Goal: Transaction & Acquisition: Subscribe to service/newsletter

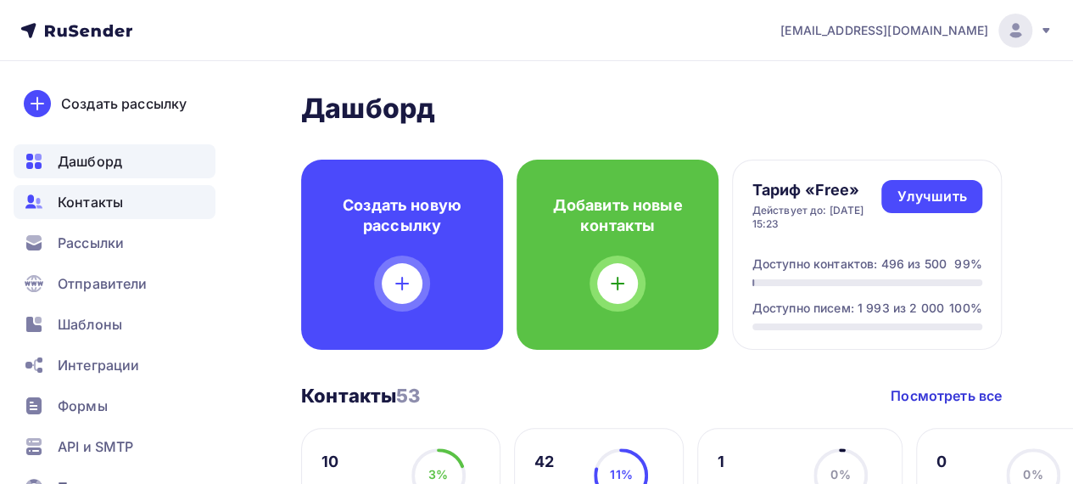
scroll to position [255, 0]
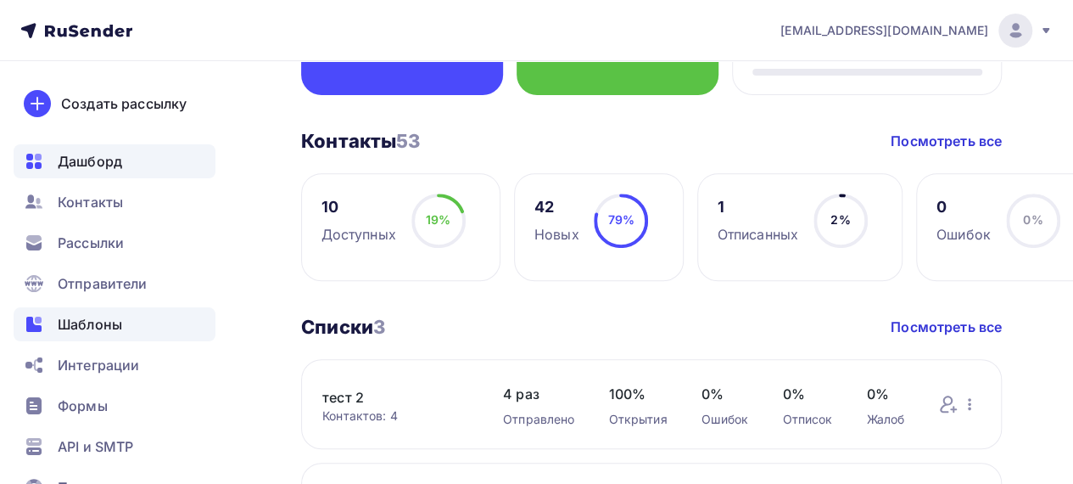
click at [110, 327] on span "Шаблоны" at bounding box center [90, 324] width 64 height 20
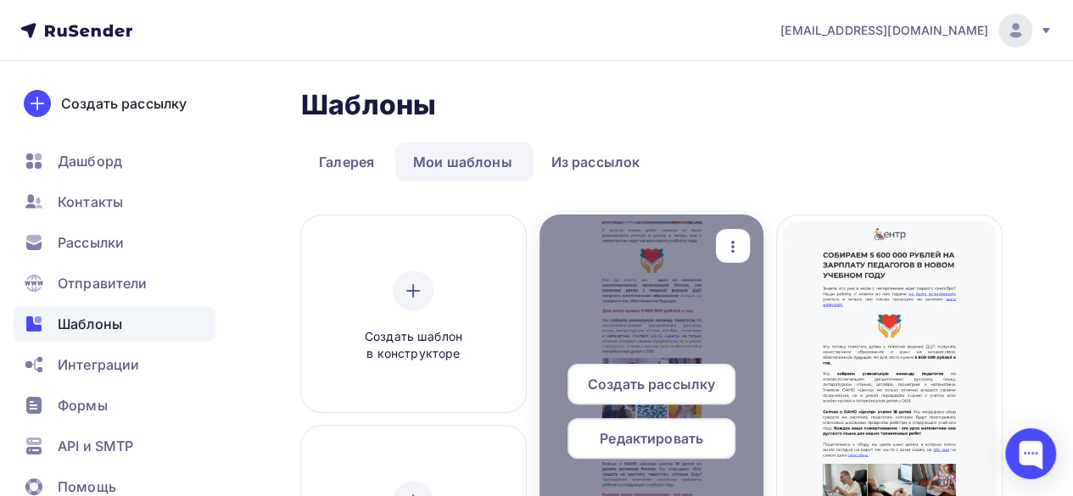
click at [682, 388] on span "Создать рассылку" at bounding box center [651, 384] width 127 height 20
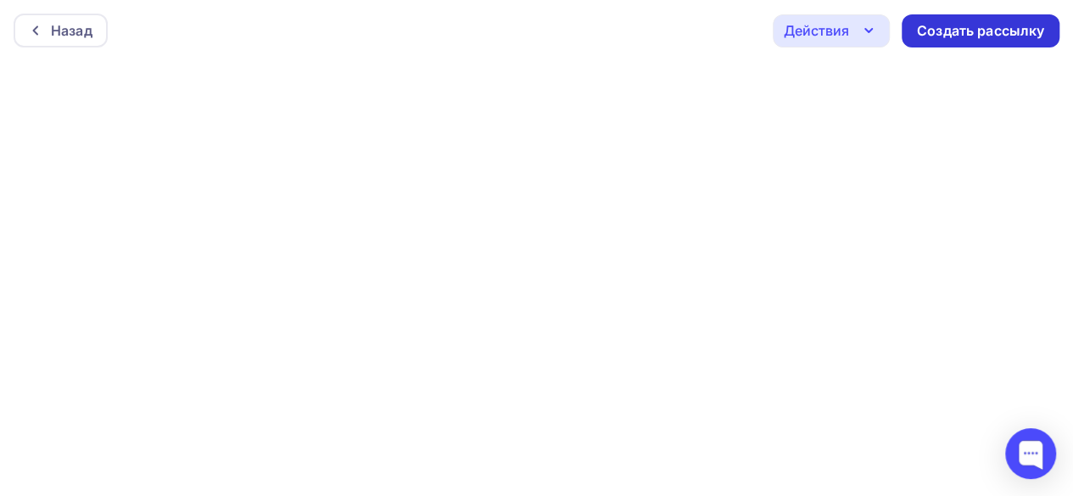
click at [952, 38] on div "Создать рассылку" at bounding box center [980, 31] width 127 height 20
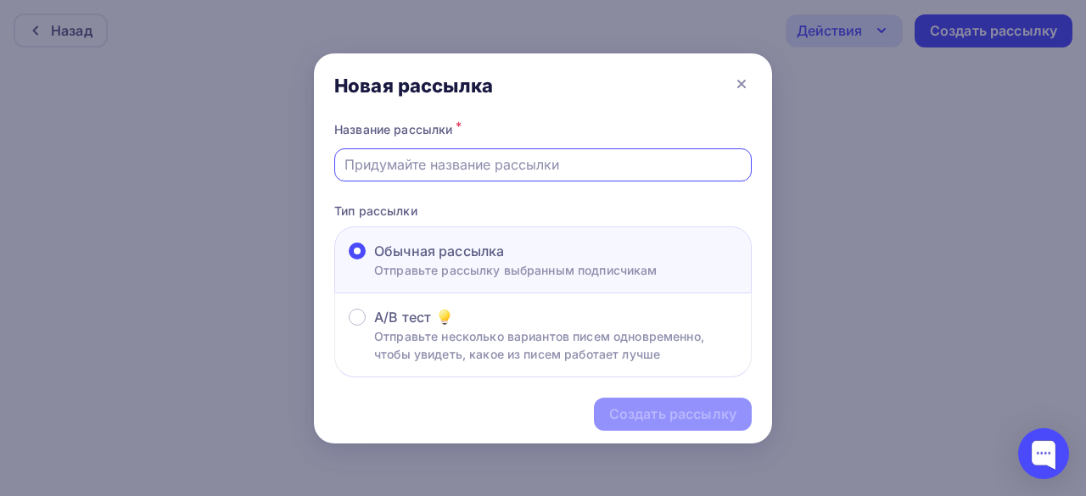
click at [516, 168] on input "text" at bounding box center [544, 164] width 398 height 20
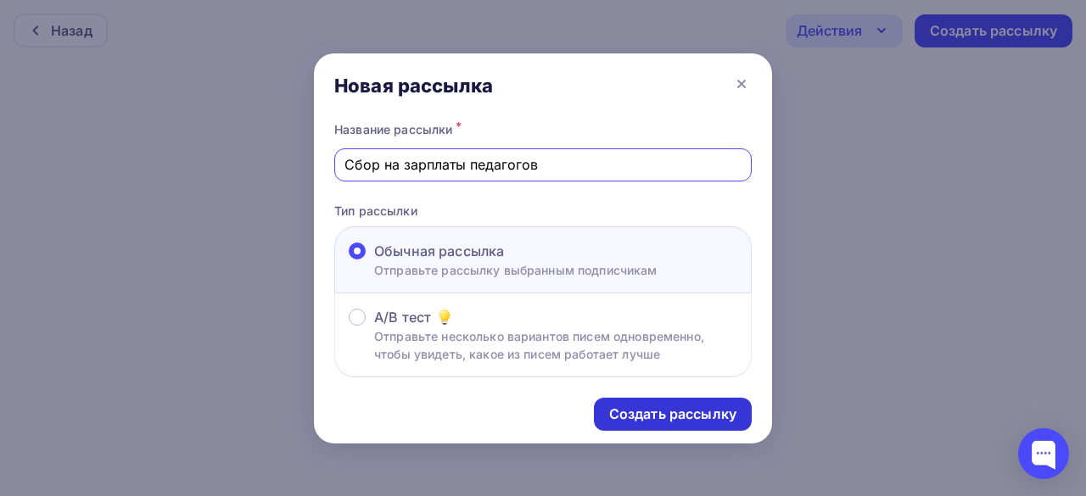
type input "Сбор на зарплаты педагогов"
click at [656, 418] on div "Создать рассылку" at bounding box center [672, 415] width 127 height 20
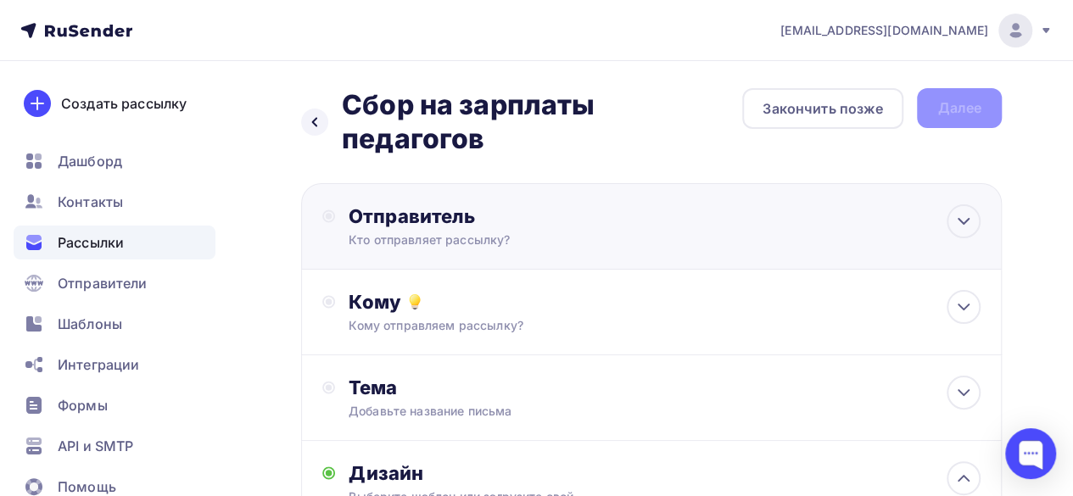
click at [798, 216] on div "Отправитель Кто отправляет рассылку? Email * Выберите отправителя [EMAIL_ADDRES…" at bounding box center [651, 226] width 701 height 87
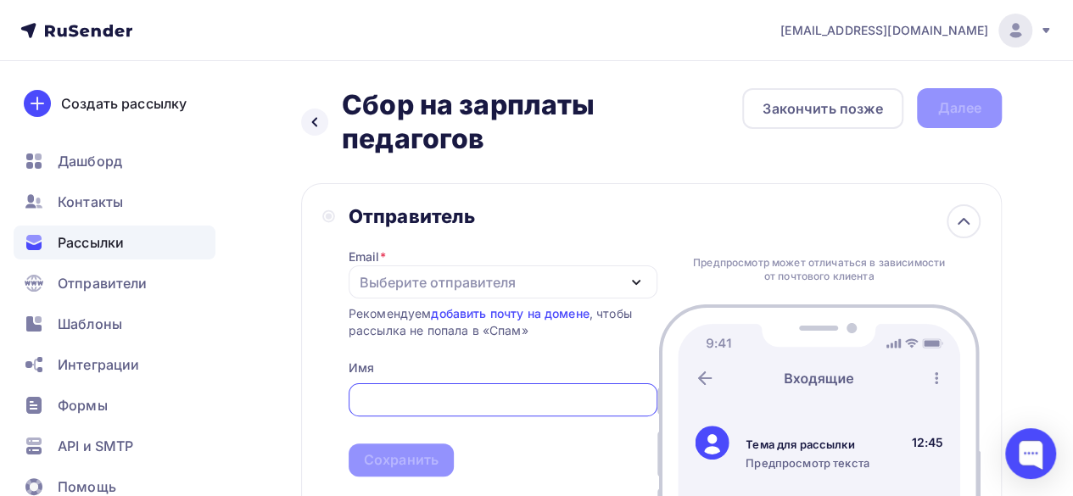
click at [503, 272] on div "Выберите отправителя" at bounding box center [438, 282] width 156 height 20
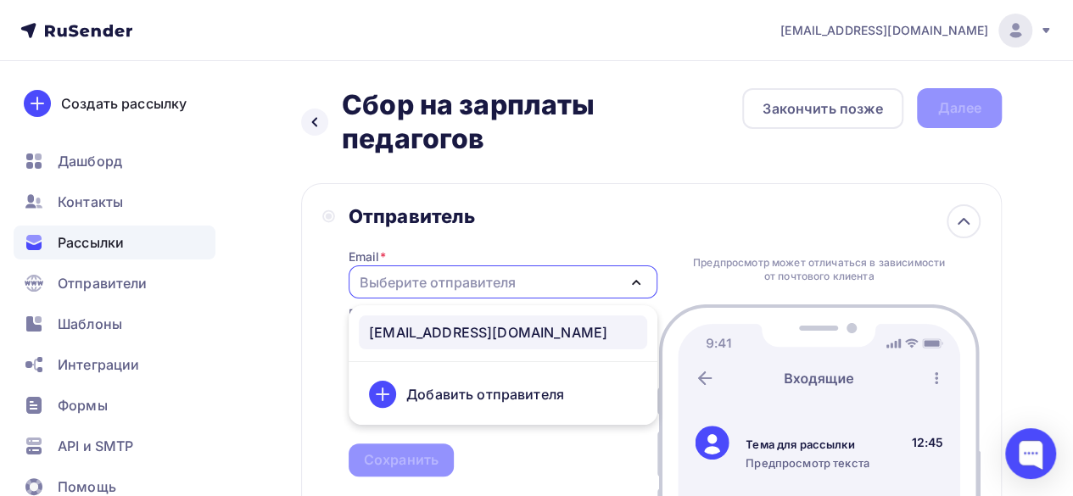
click at [468, 317] on link "[EMAIL_ADDRESS][DOMAIN_NAME]" at bounding box center [503, 333] width 289 height 34
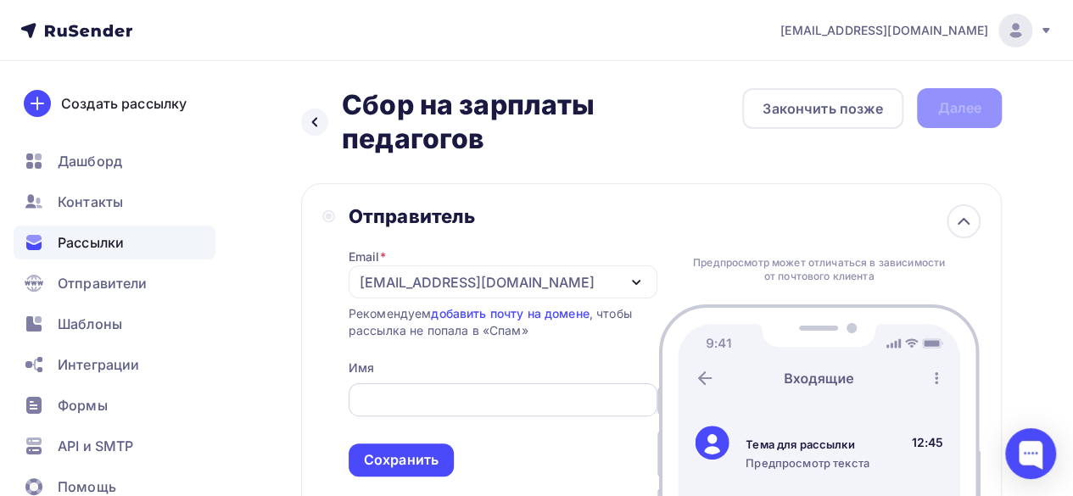
click at [437, 390] on input "text" at bounding box center [502, 400] width 289 height 20
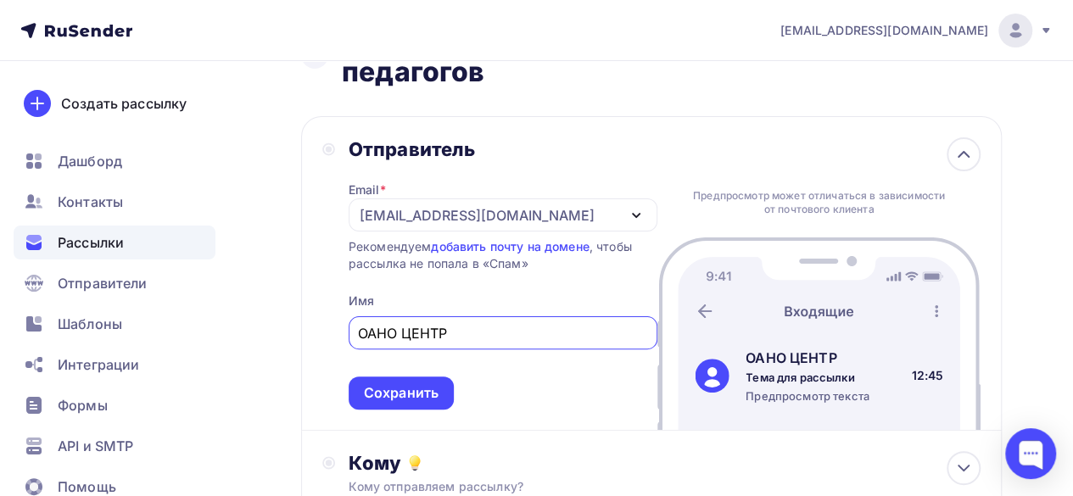
scroll to position [170, 0]
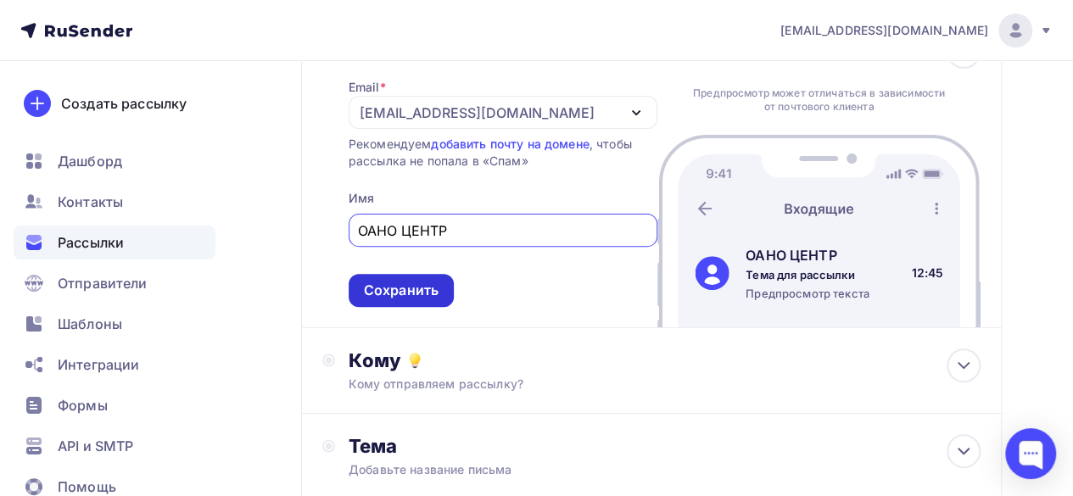
type input "ОАНО ЦЕНТР"
click at [370, 281] on div "Сохранить" at bounding box center [401, 291] width 75 height 20
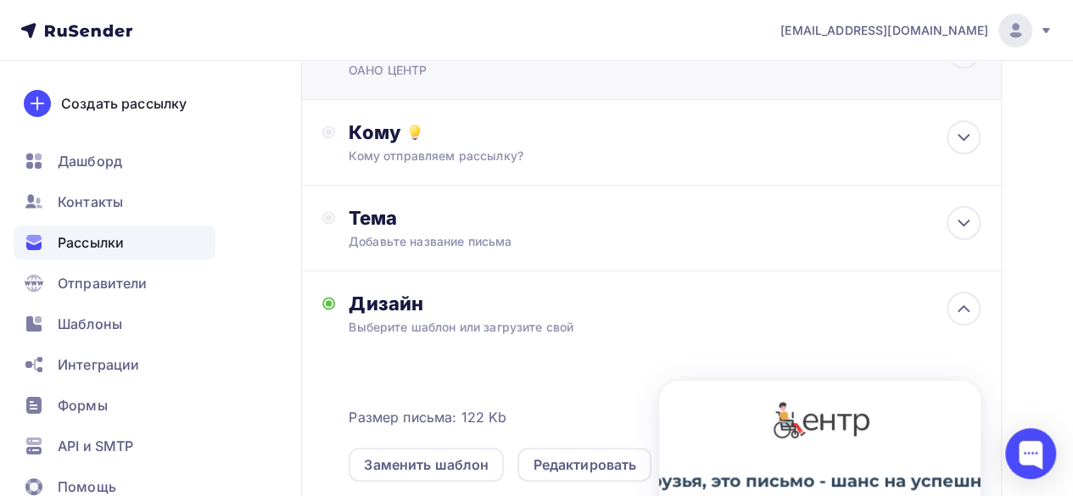
scroll to position [0, 0]
click at [505, 121] on div "Кому" at bounding box center [665, 133] width 632 height 24
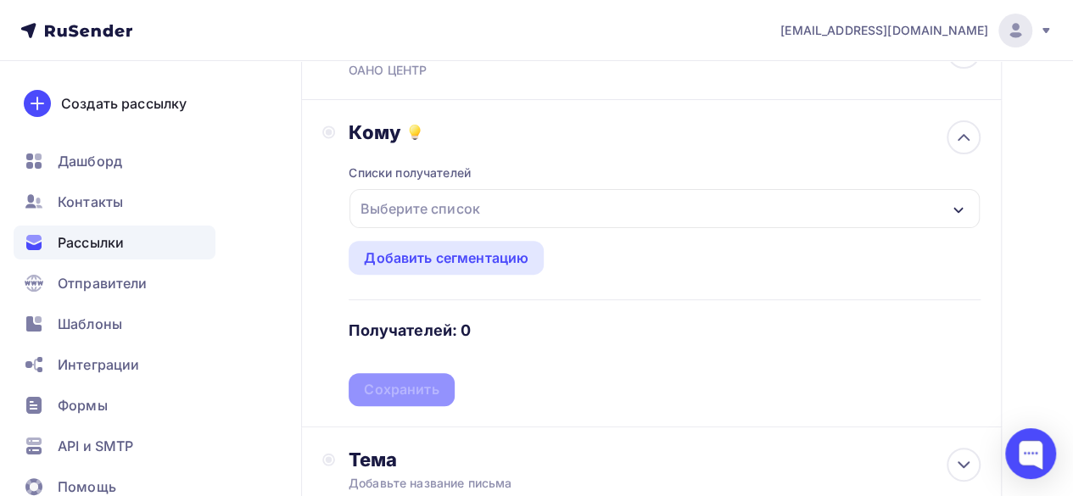
click at [404, 193] on div "Выберите список" at bounding box center [420, 208] width 132 height 31
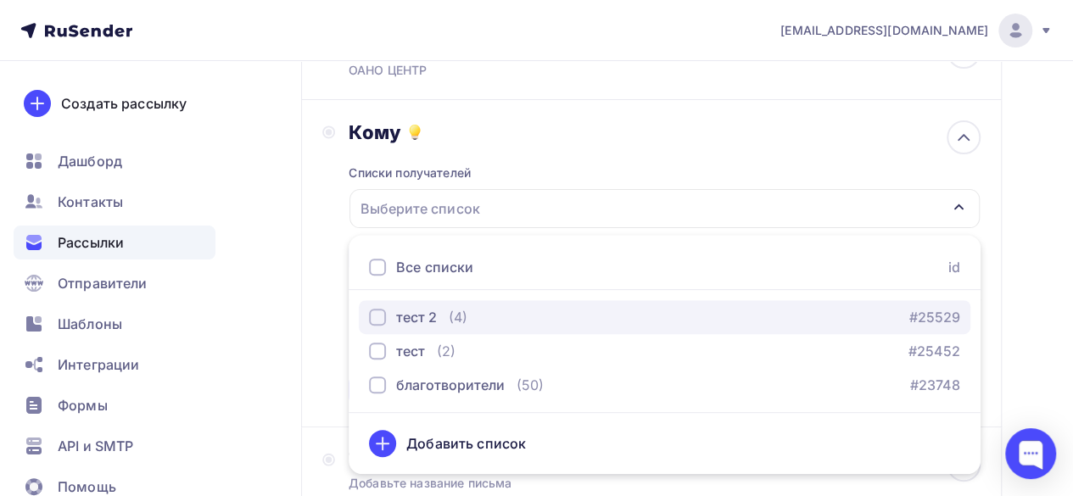
click at [377, 309] on div "button" at bounding box center [377, 317] width 17 height 17
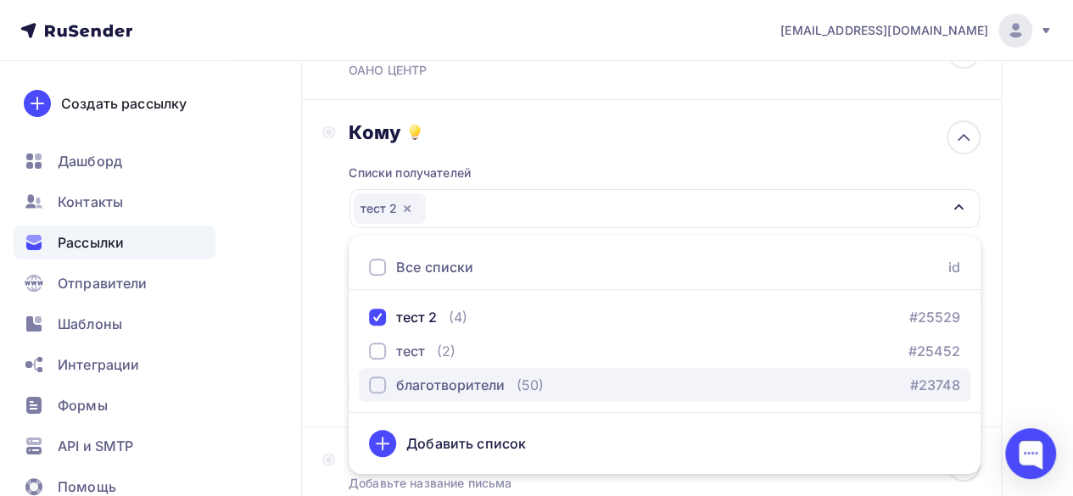
click at [378, 377] on div "button" at bounding box center [377, 385] width 17 height 17
click at [380, 377] on div "button" at bounding box center [377, 385] width 17 height 17
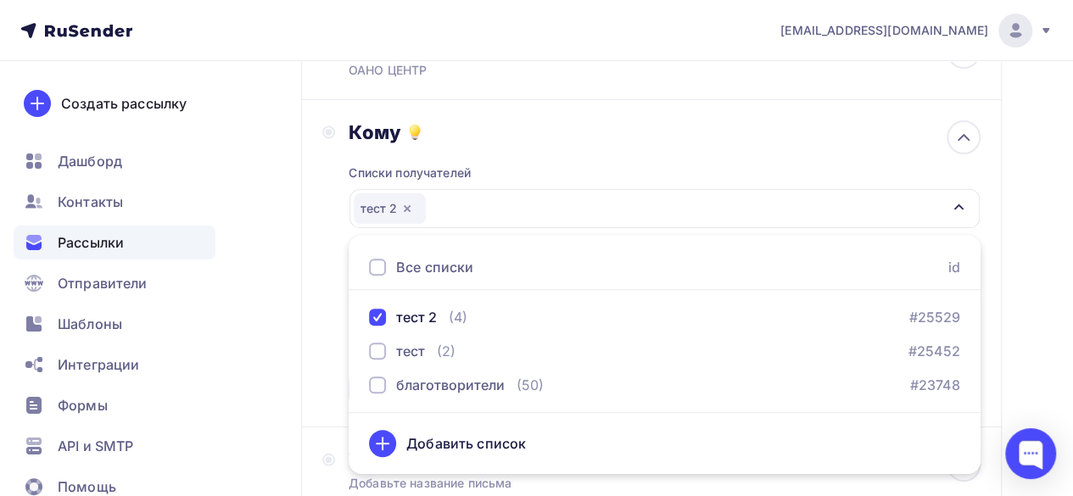
click at [290, 343] on div "Назад Сбор на зарплаты педагогов Сбор на зарплаты педагогов Закончить позже Дал…" at bounding box center [536, 487] width 1073 height 1192
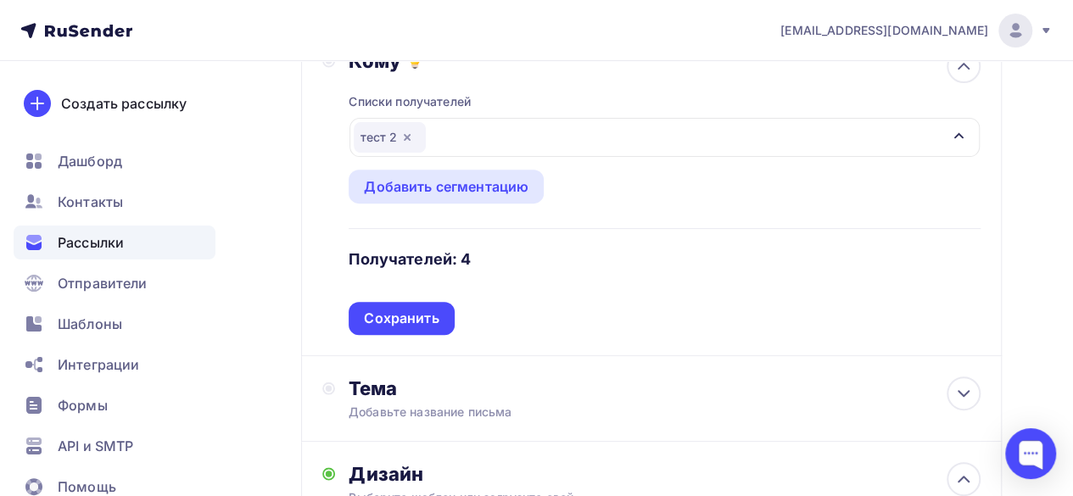
scroll to position [170, 0]
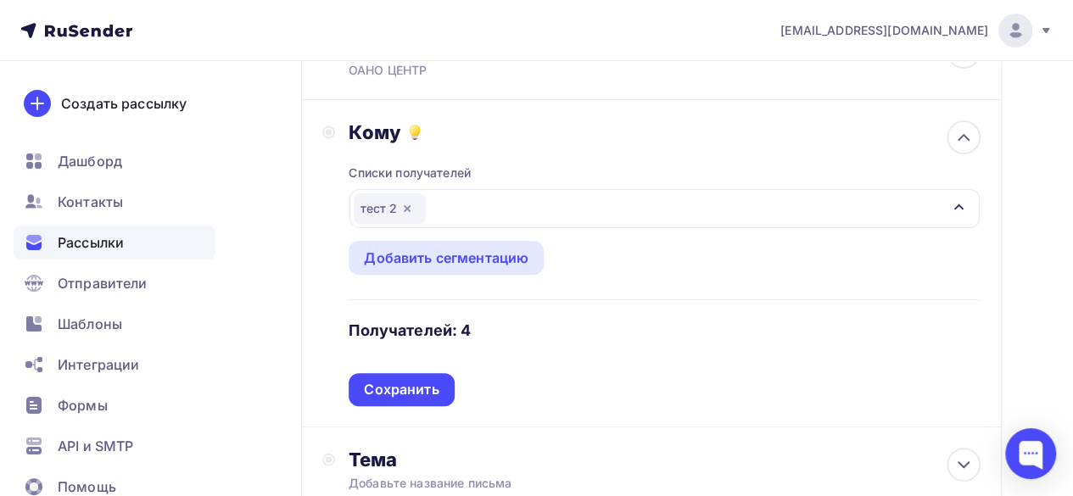
click at [458, 189] on div "тест 2" at bounding box center [665, 208] width 631 height 39
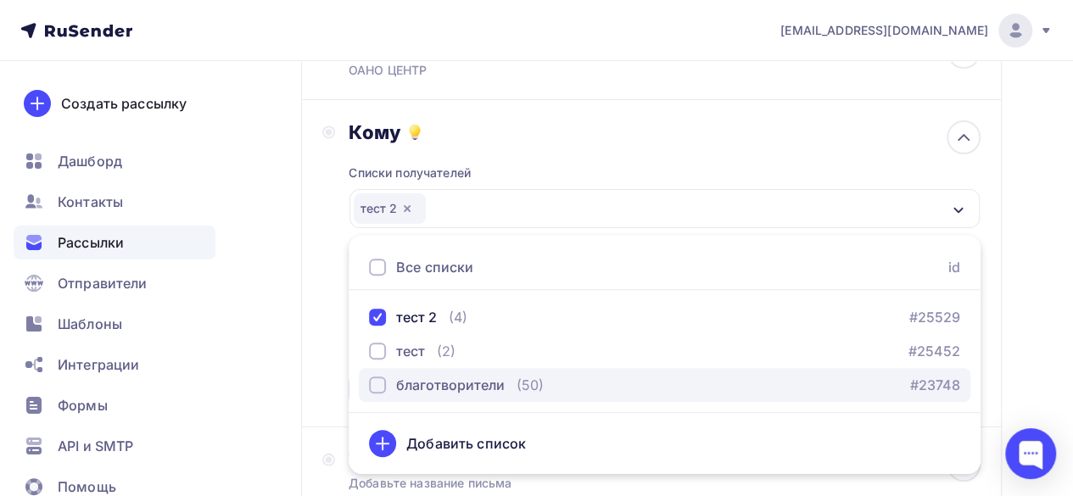
click at [365, 368] on button "благотворители (50) #23748" at bounding box center [665, 385] width 612 height 34
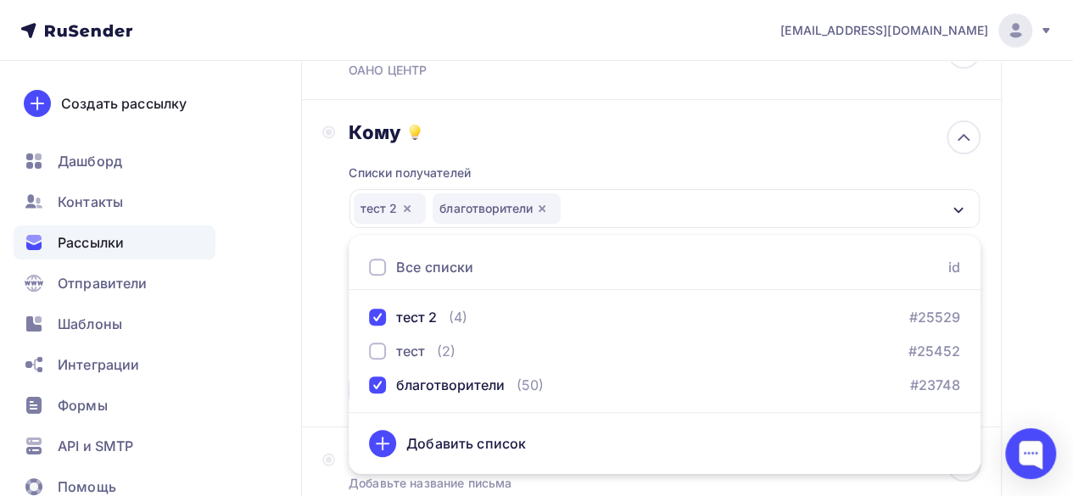
click at [1022, 305] on div "Назад Сбор на зарплаты педагогов Сбор на зарплаты педагогов Закончить позже Дал…" at bounding box center [536, 487] width 1073 height 1192
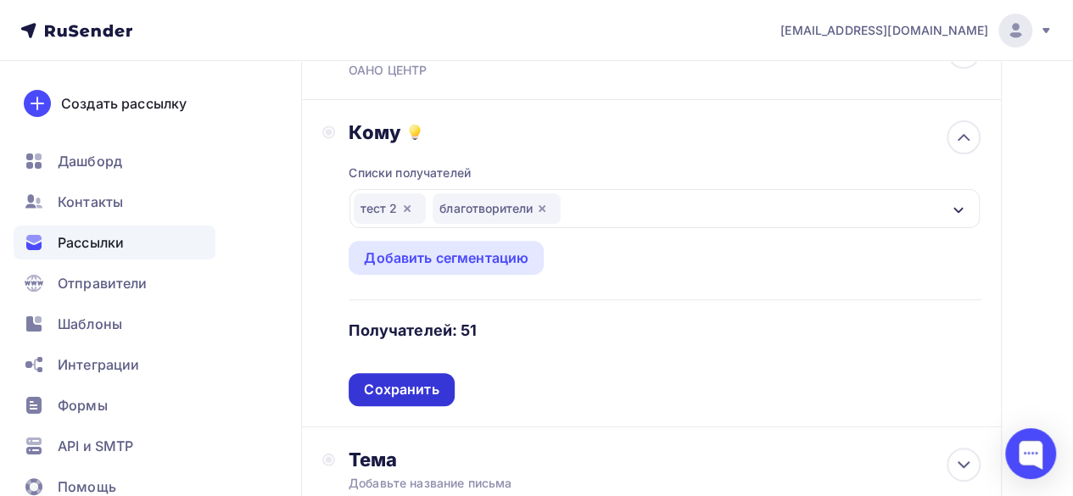
click at [445, 373] on div "Сохранить" at bounding box center [401, 389] width 105 height 33
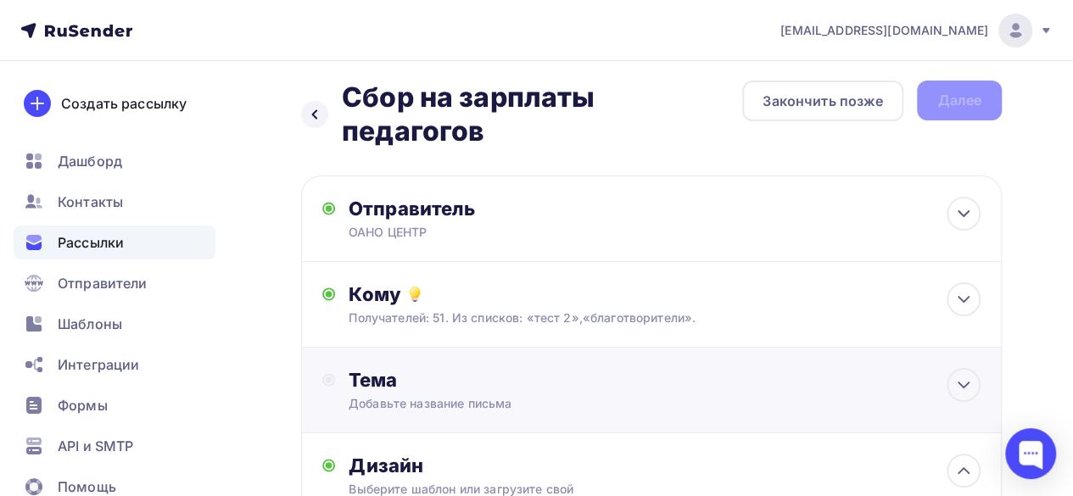
scroll to position [0, 0]
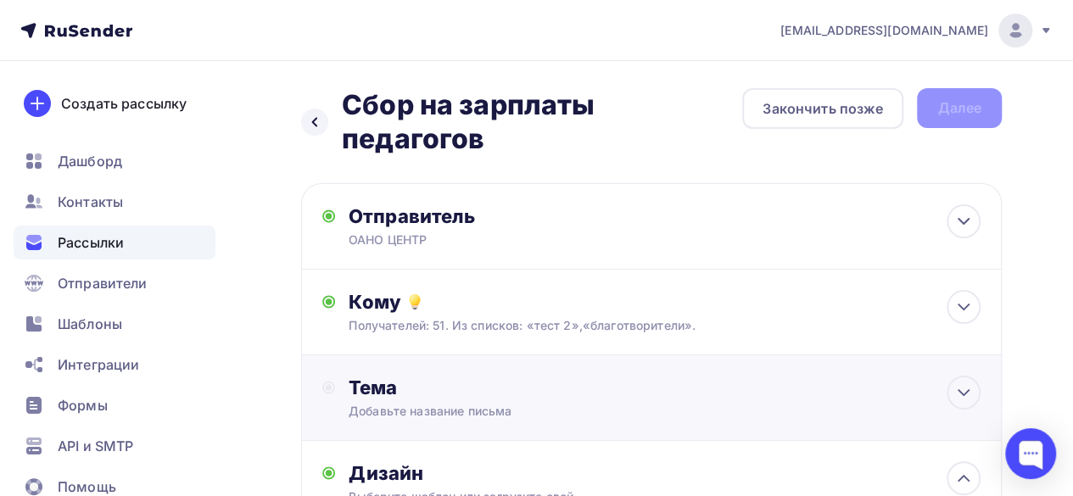
click at [776, 381] on div "Тема Добавьте название письма Тема * Рекомендуем использовать не более 150 симв…" at bounding box center [651, 399] width 701 height 86
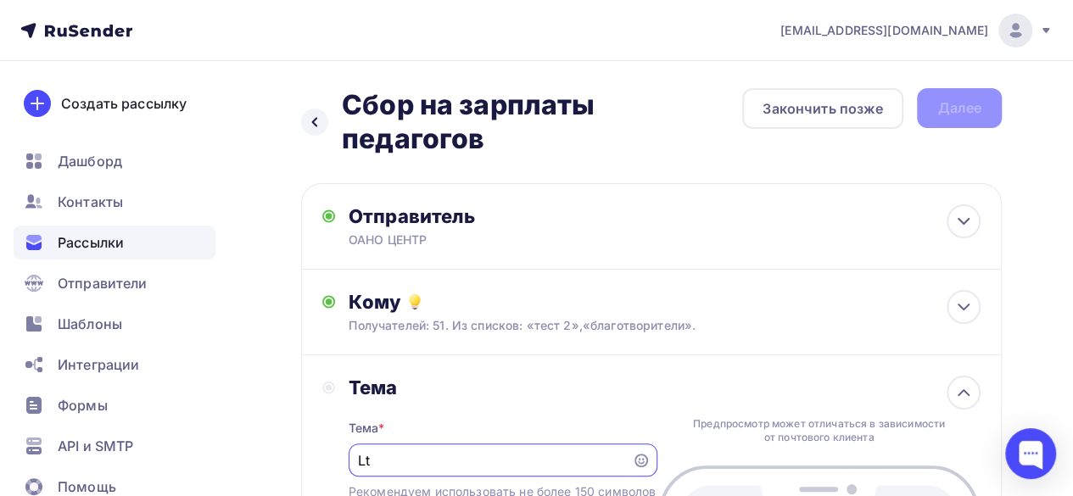
type input "L"
type input "д"
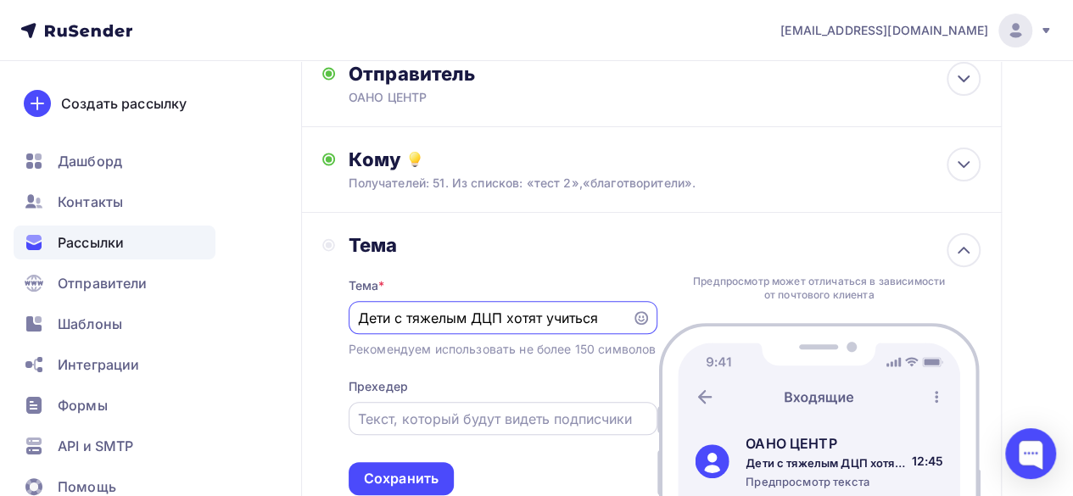
scroll to position [170, 0]
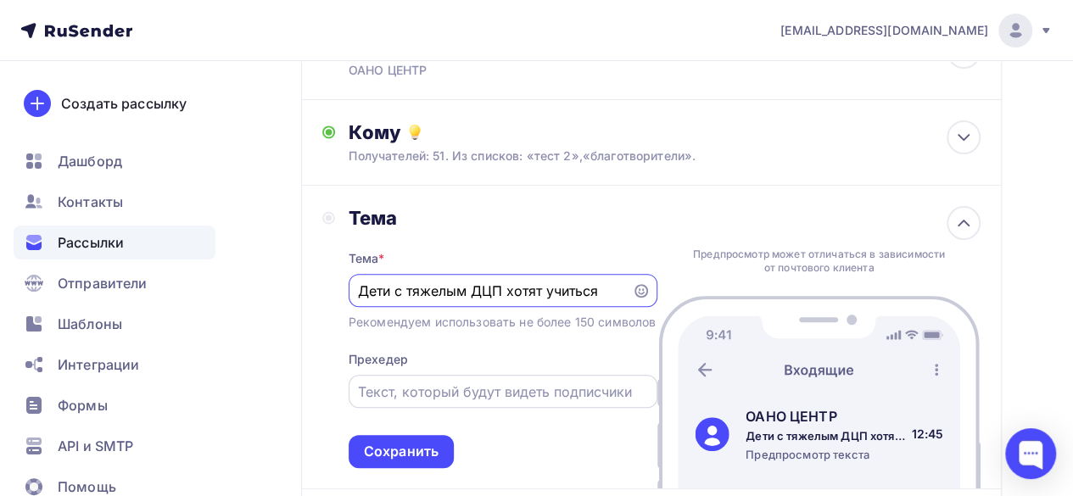
type input "Дети с тяжелым ДЦП хотят учиться"
click at [426, 391] on input "text" at bounding box center [502, 392] width 289 height 20
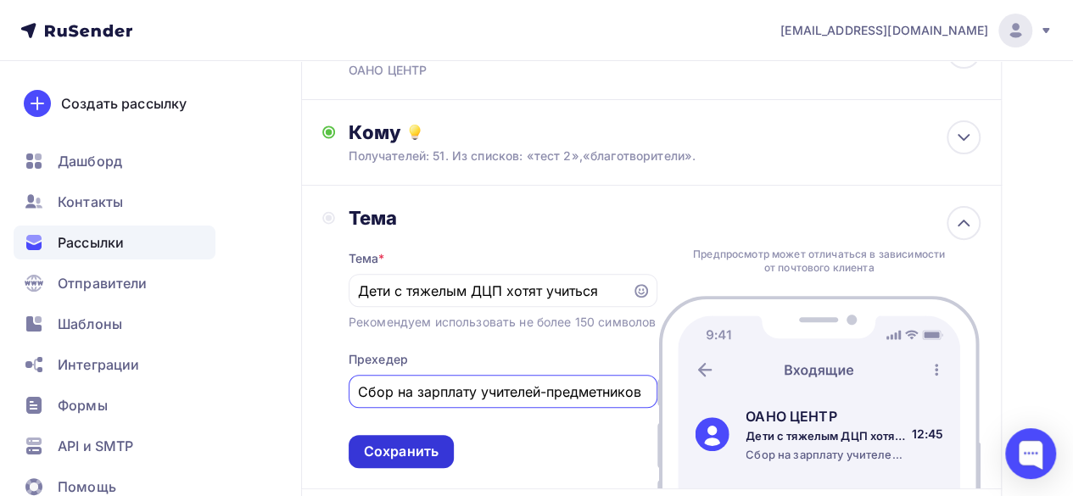
type input "Сбор на зарплату учителей-предметников"
click at [426, 442] on div "Сохранить" at bounding box center [401, 452] width 75 height 20
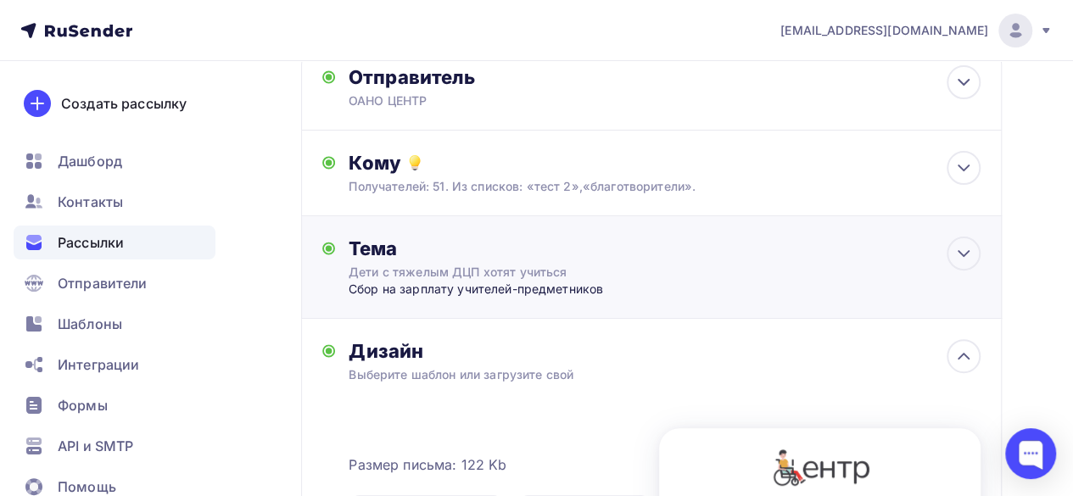
scroll to position [0, 0]
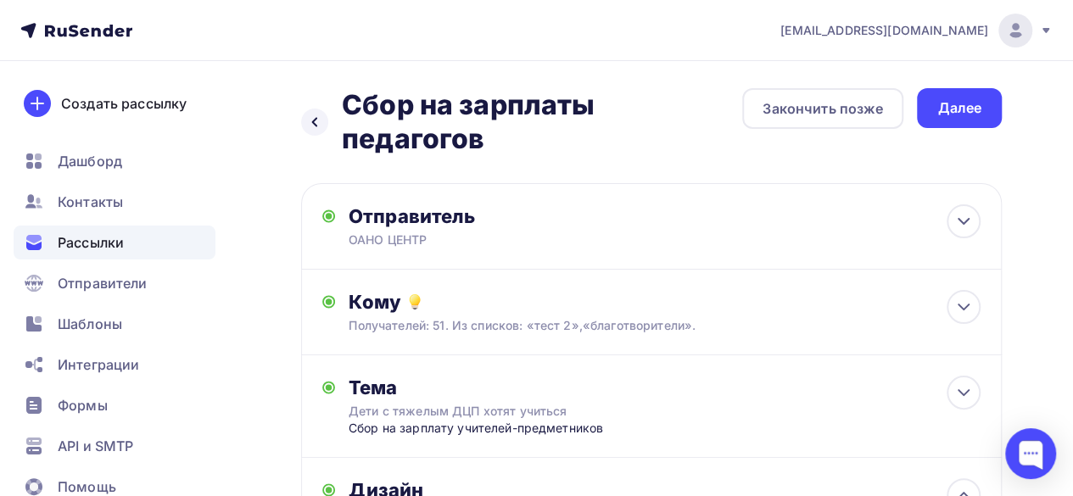
drag, startPoint x: 1000, startPoint y: 104, endPoint x: 980, endPoint y: 104, distance: 19.5
click at [997, 104] on div "Далее" at bounding box center [959, 108] width 85 height 40
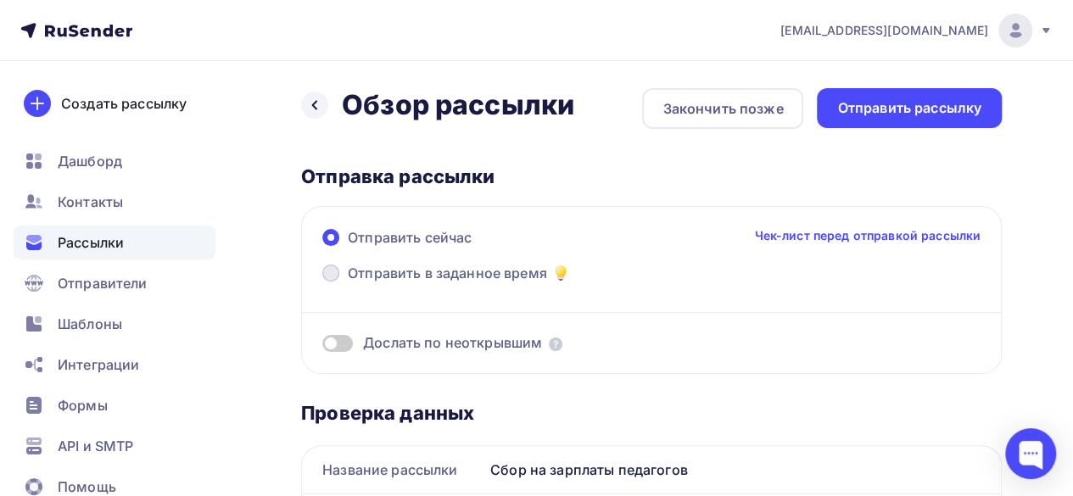
click at [330, 276] on span at bounding box center [330, 273] width 17 height 17
click at [348, 283] on input "Отправить в заданное время" at bounding box center [348, 283] width 0 height 0
click at [330, 276] on span at bounding box center [330, 273] width 17 height 17
click at [348, 283] on input "Отправить в заданное время" at bounding box center [348, 283] width 0 height 0
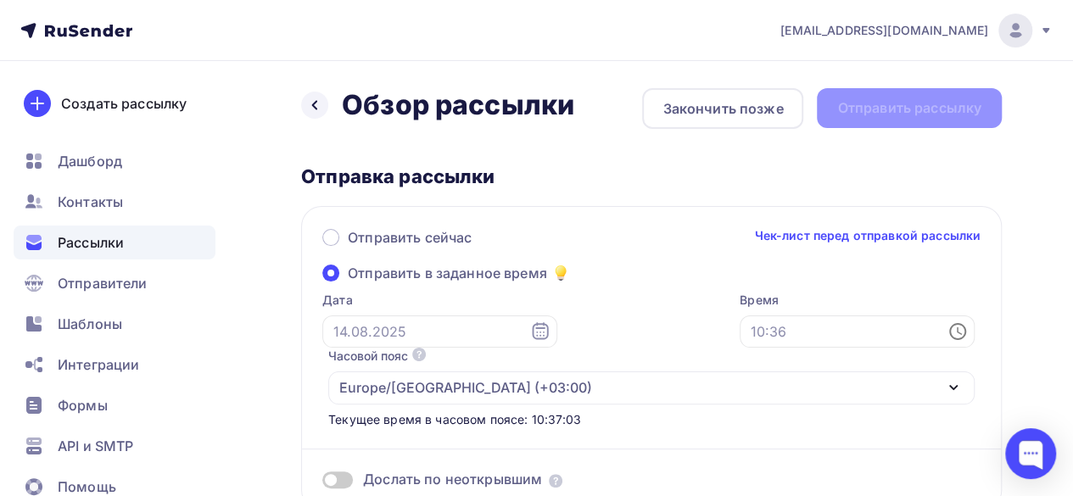
click at [956, 336] on icon at bounding box center [958, 332] width 20 height 20
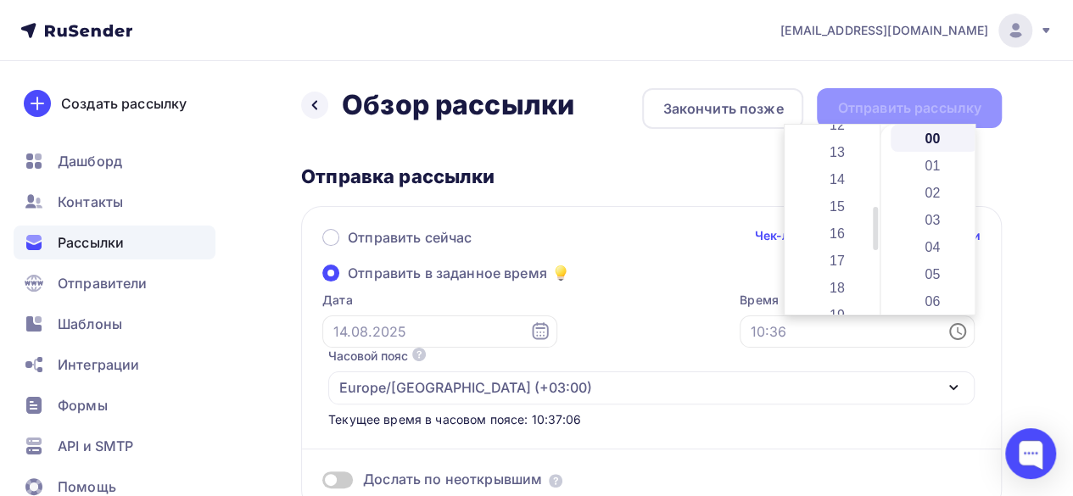
scroll to position [424, 0]
click at [838, 210] on li "18" at bounding box center [838, 202] width 87 height 27
type input "18:00"
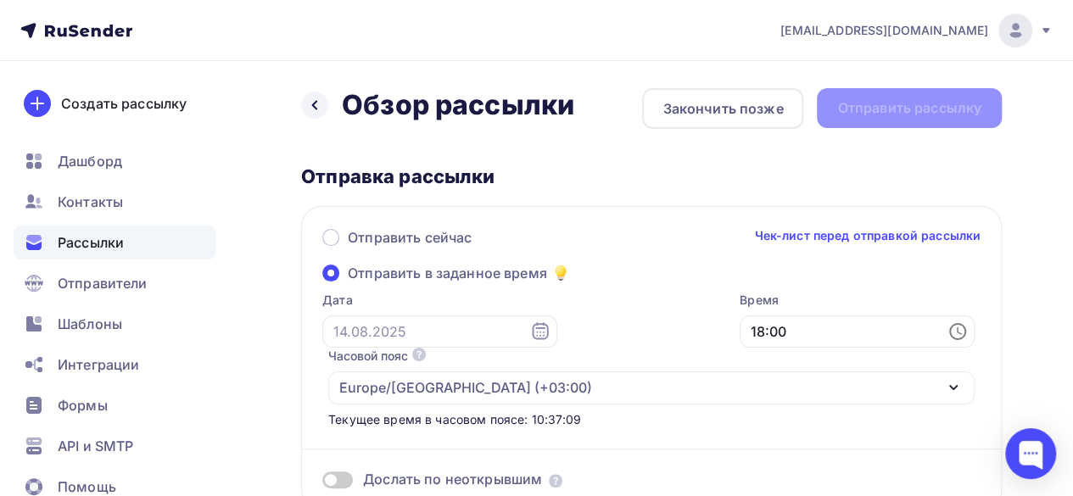
click at [532, 335] on icon at bounding box center [540, 330] width 16 height 17
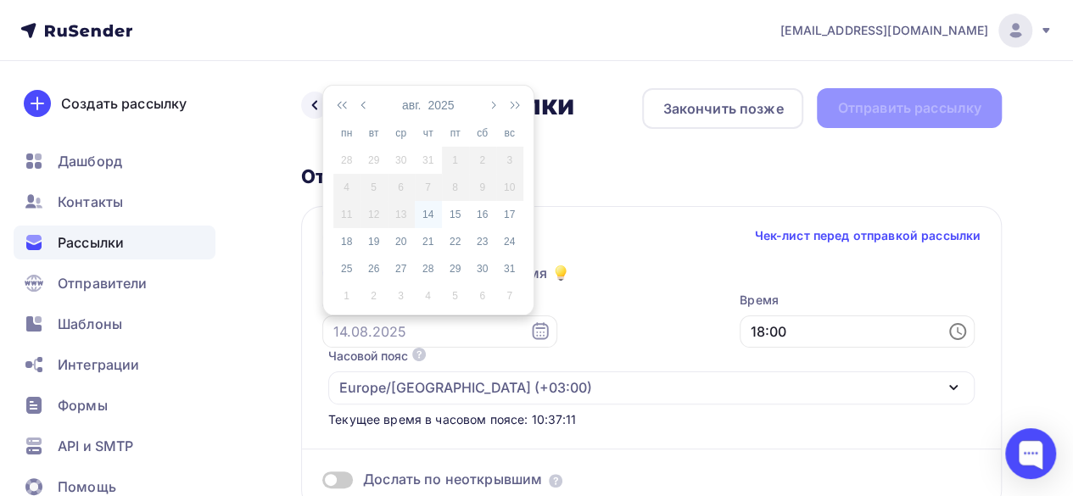
click at [427, 216] on div "14" at bounding box center [428, 214] width 27 height 15
type input "[DATE]"
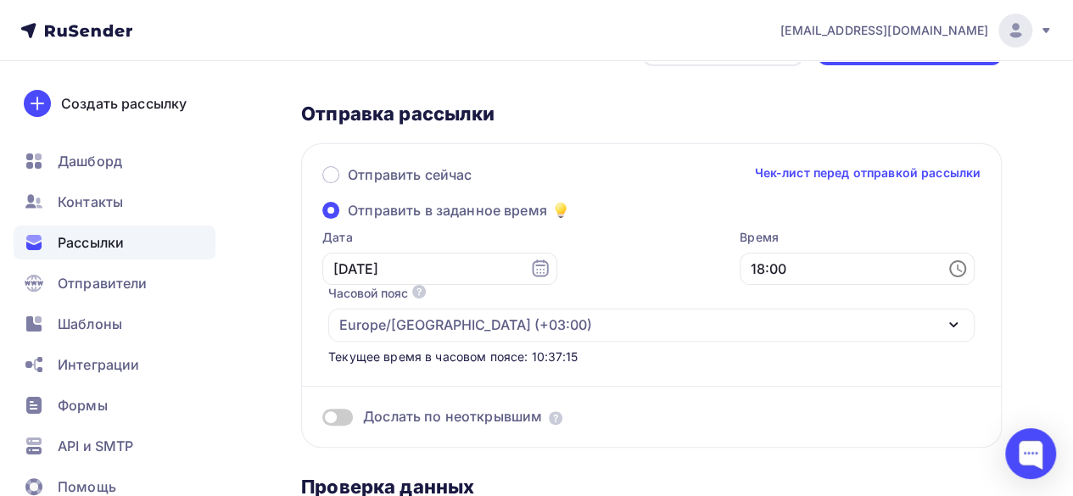
scroll to position [85, 0]
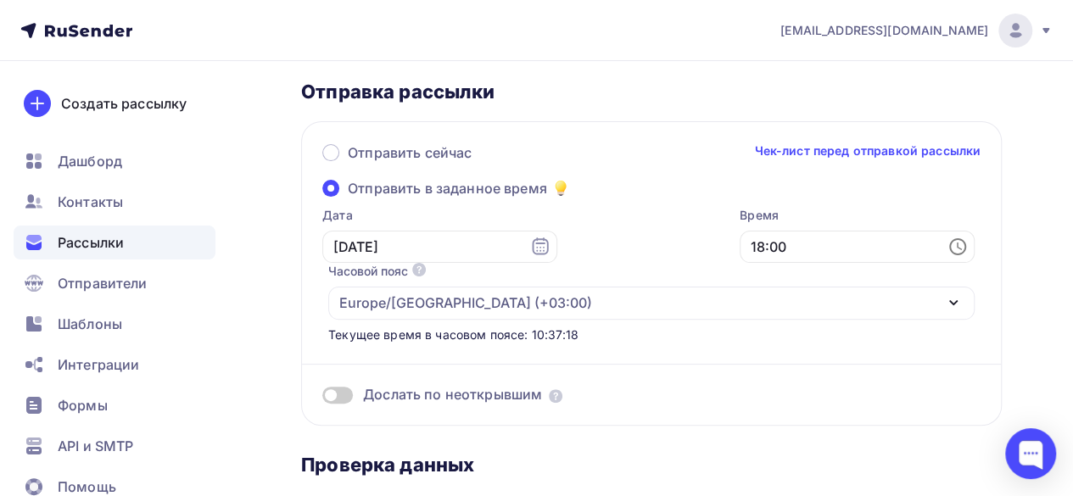
click at [341, 395] on span at bounding box center [337, 395] width 31 height 17
click at [322, 398] on input "checkbox" at bounding box center [322, 398] width 0 height 0
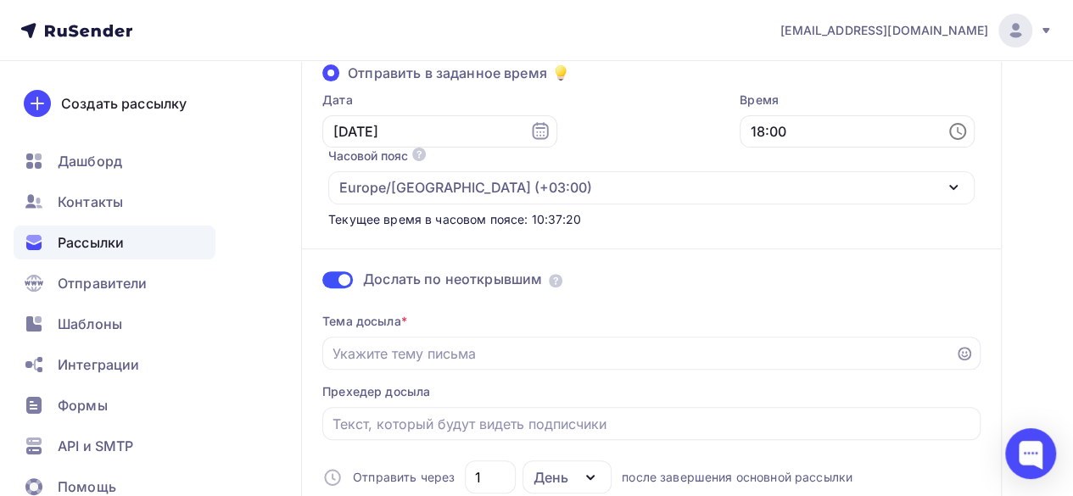
scroll to position [255, 0]
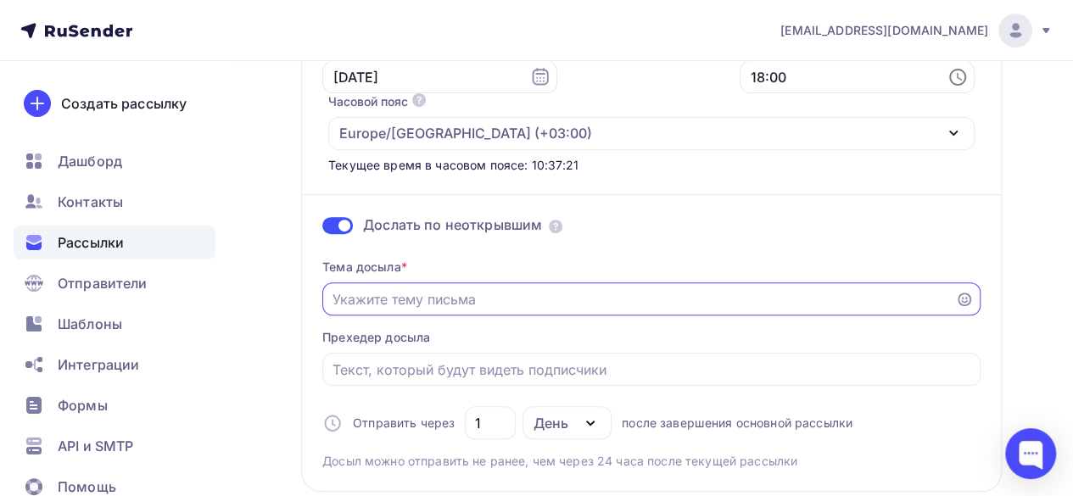
click at [611, 305] on input "Отправить в заданное время" at bounding box center [640, 299] width 614 height 20
click at [593, 383] on div at bounding box center [651, 369] width 659 height 33
click at [584, 294] on input "Отправить в заданное время" at bounding box center [640, 299] width 614 height 20
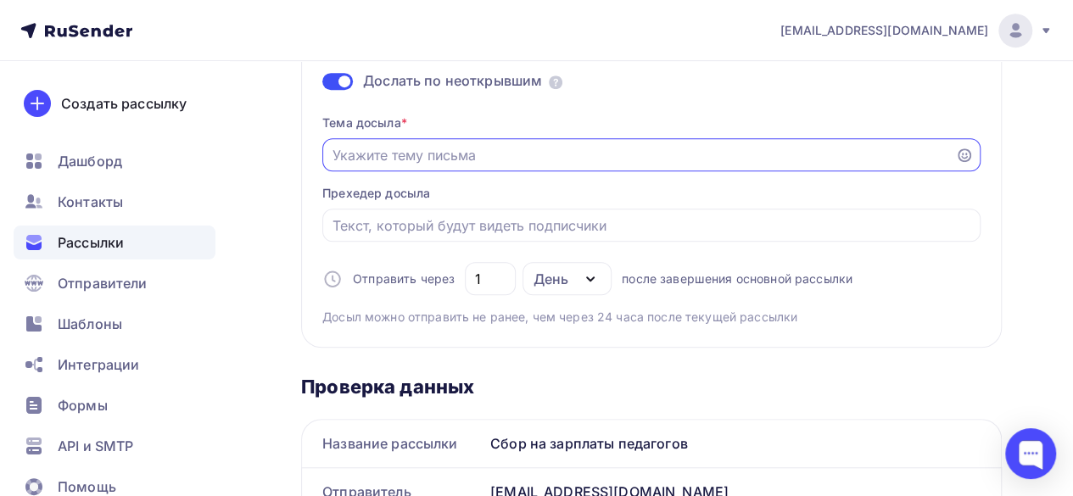
scroll to position [339, 0]
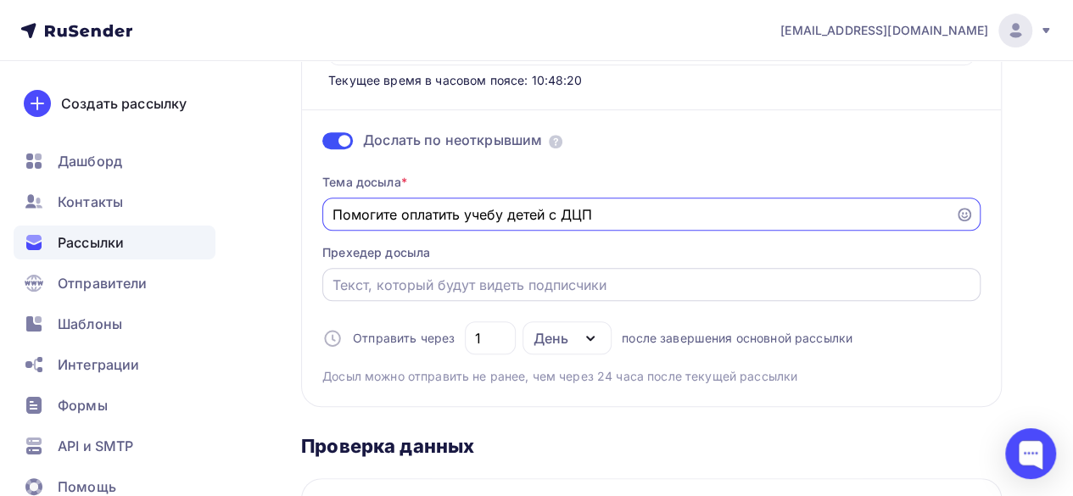
type input "Помогите оплатить учебу детей с ДЦП"
click at [647, 292] on input "Отправить в заданное время" at bounding box center [652, 285] width 639 height 20
drag, startPoint x: 502, startPoint y: 211, endPoint x: 324, endPoint y: 211, distance: 178.2
click at [324, 211] on div "Помогите оплатить учебу детей с ДЦП" at bounding box center [651, 214] width 659 height 33
click at [495, 211] on input "Помогите оплатить учебу детей с ДЦП" at bounding box center [640, 215] width 614 height 20
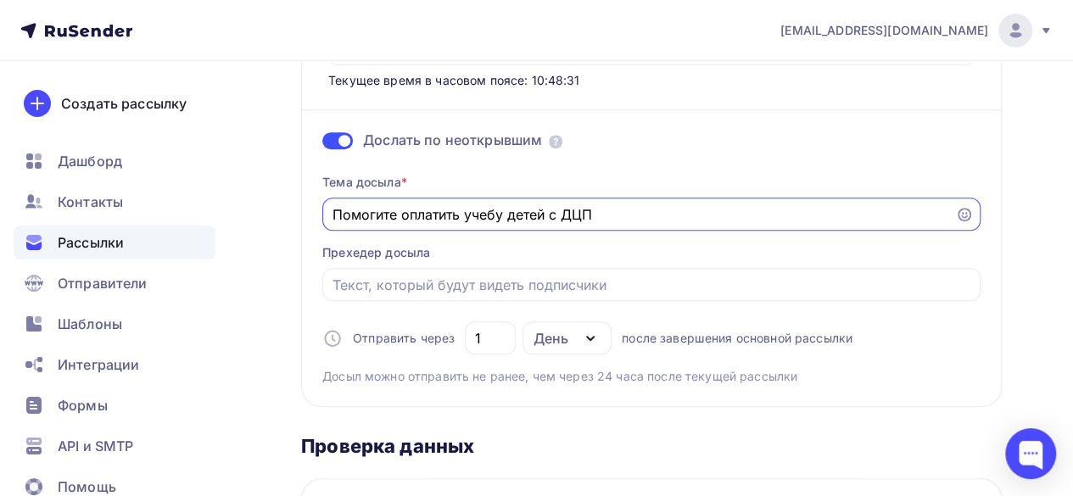
drag, startPoint x: 504, startPoint y: 211, endPoint x: 465, endPoint y: 211, distance: 39.0
click at [465, 211] on input "Помогите оплатить учебу детей с ДЦП" at bounding box center [640, 215] width 614 height 20
click at [451, 288] on input "Отправить в заданное время" at bounding box center [652, 285] width 639 height 20
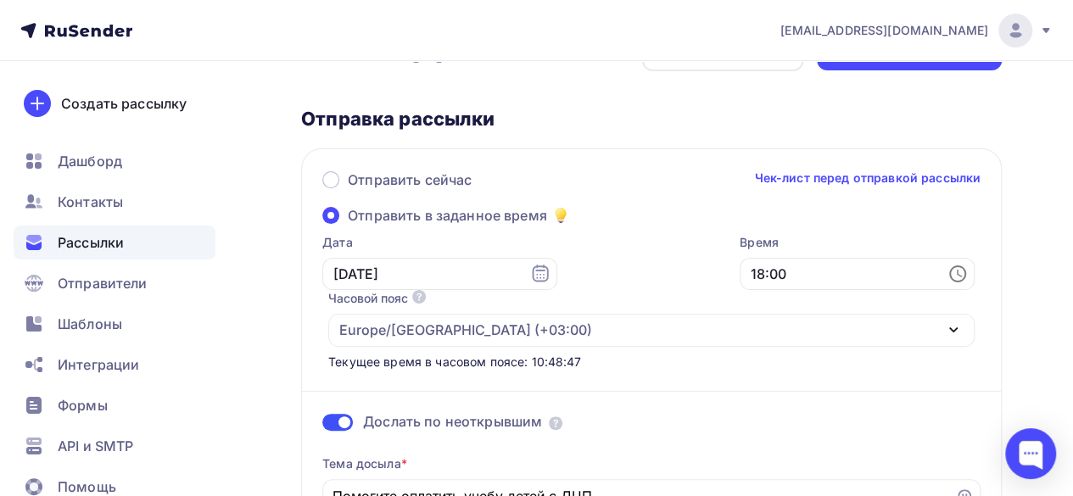
scroll to position [0, 0]
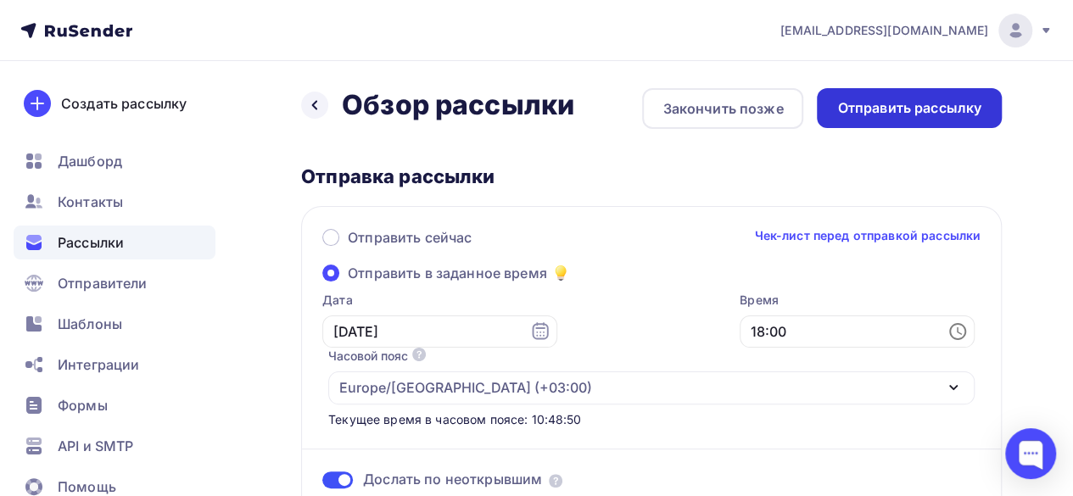
type input "Собираем средства на зарплату учителям"
click at [920, 115] on div "Отправить рассылку" at bounding box center [910, 108] width 144 height 20
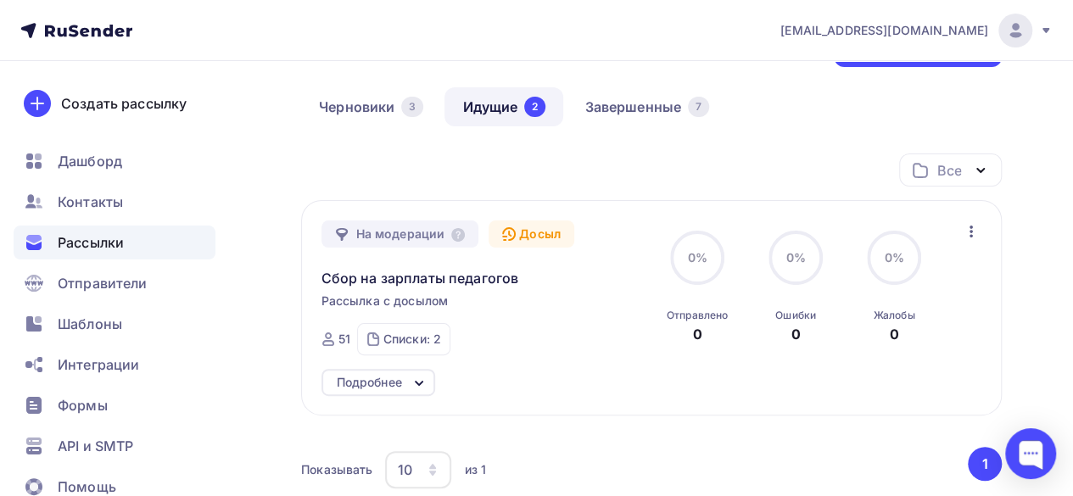
scroll to position [57, 0]
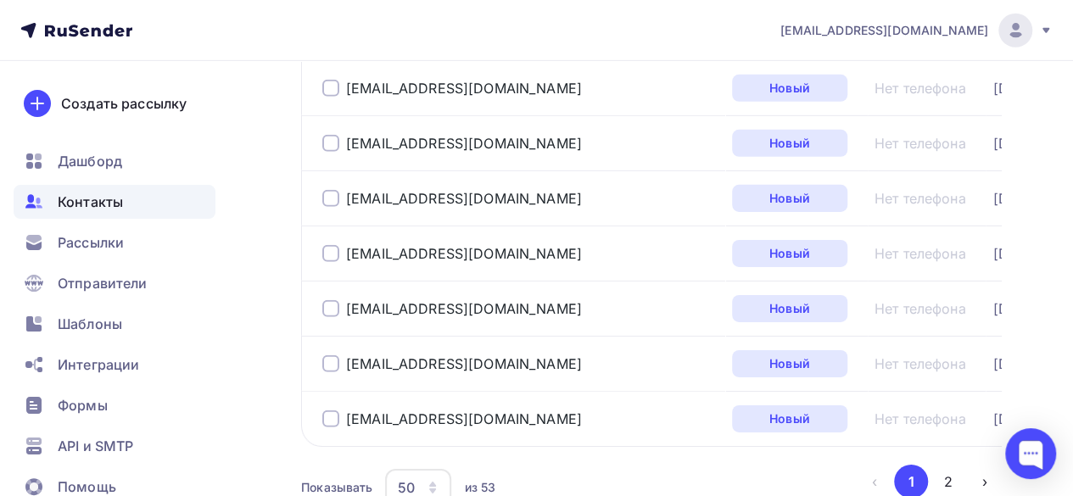
scroll to position [2716, 0]
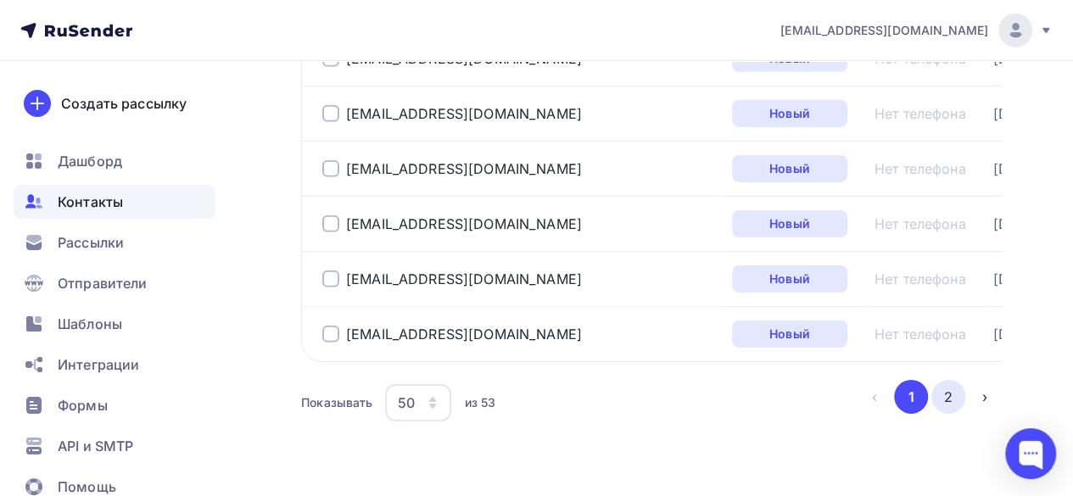
click at [944, 393] on button "2" at bounding box center [949, 397] width 34 height 34
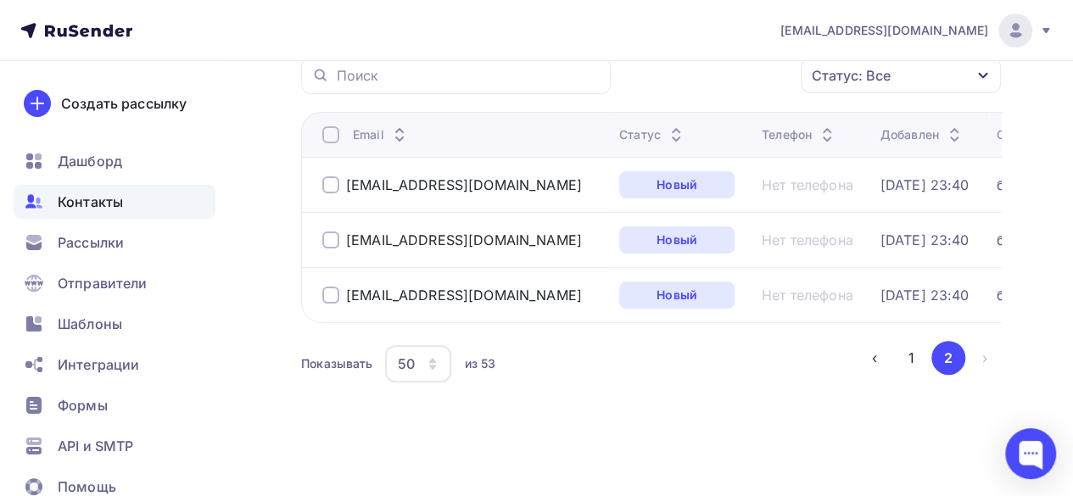
scroll to position [134, 0]
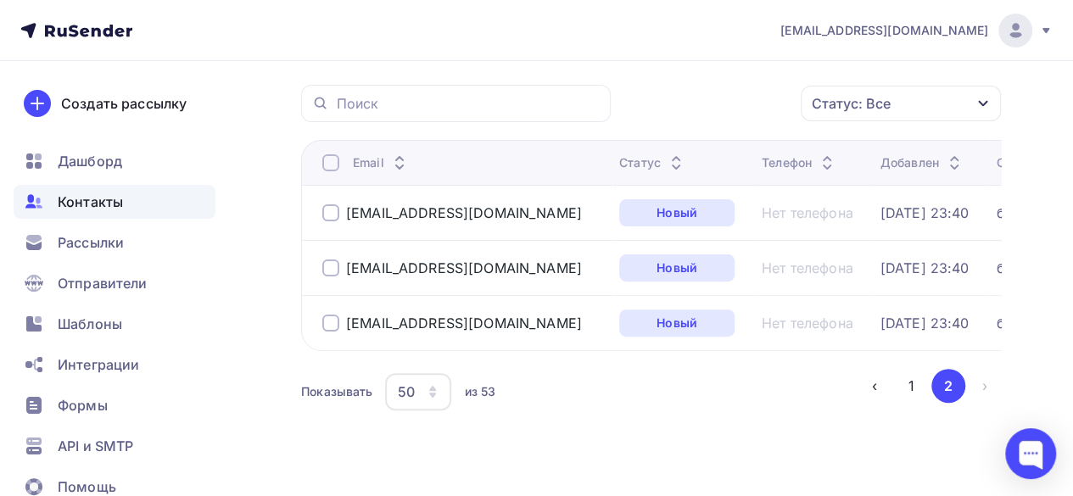
click at [329, 329] on div at bounding box center [330, 323] width 17 height 17
click at [754, 107] on div "Действие" at bounding box center [705, 103] width 164 height 33
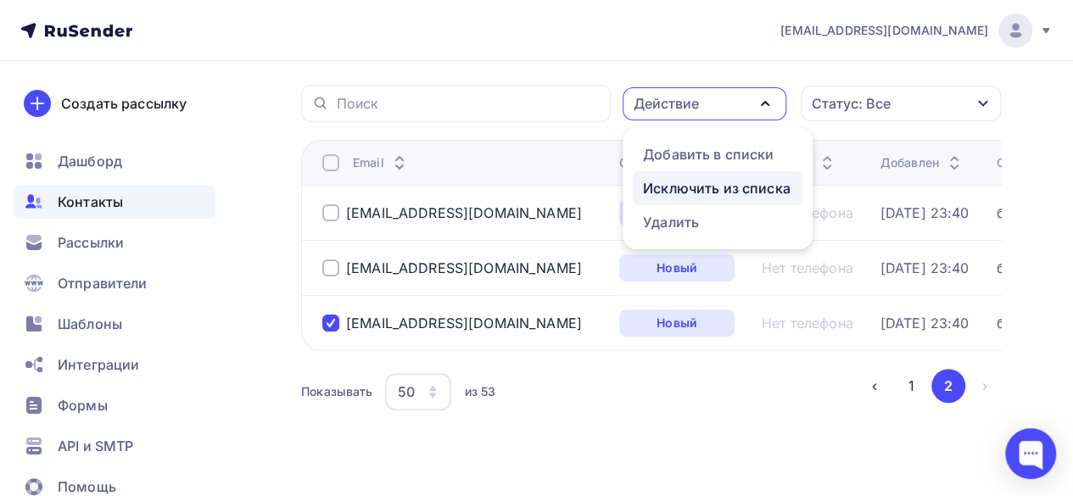
click at [689, 186] on div "Исключить из списка" at bounding box center [717, 188] width 148 height 20
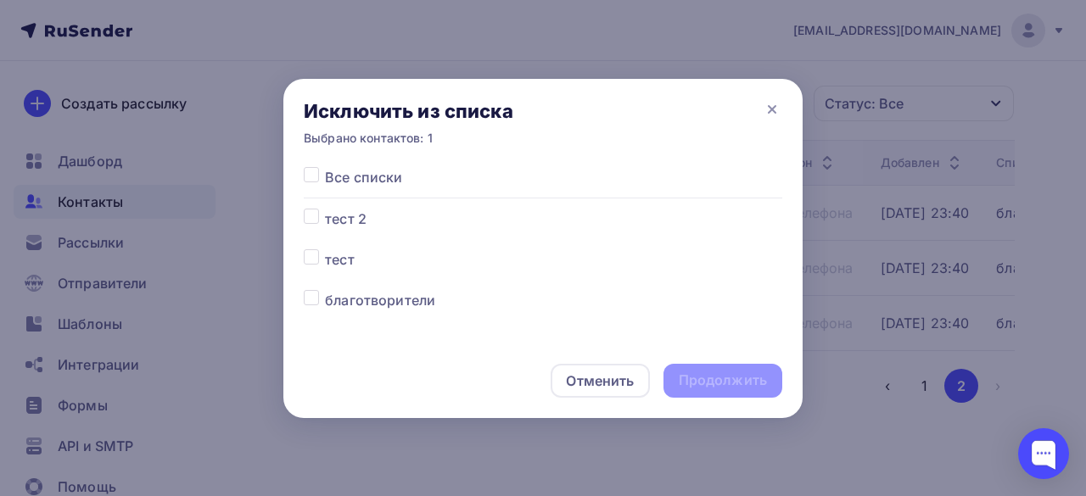
click at [325, 290] on label at bounding box center [325, 290] width 0 height 0
click at [317, 305] on input "checkbox" at bounding box center [311, 297] width 15 height 15
checkbox input "true"
click at [711, 393] on div "Продолжить" at bounding box center [723, 381] width 119 height 34
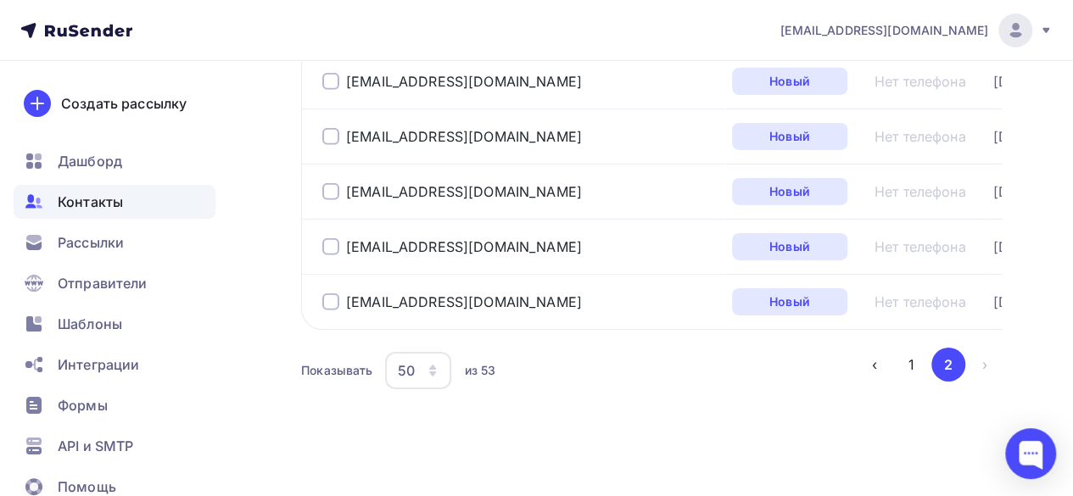
scroll to position [2753, 0]
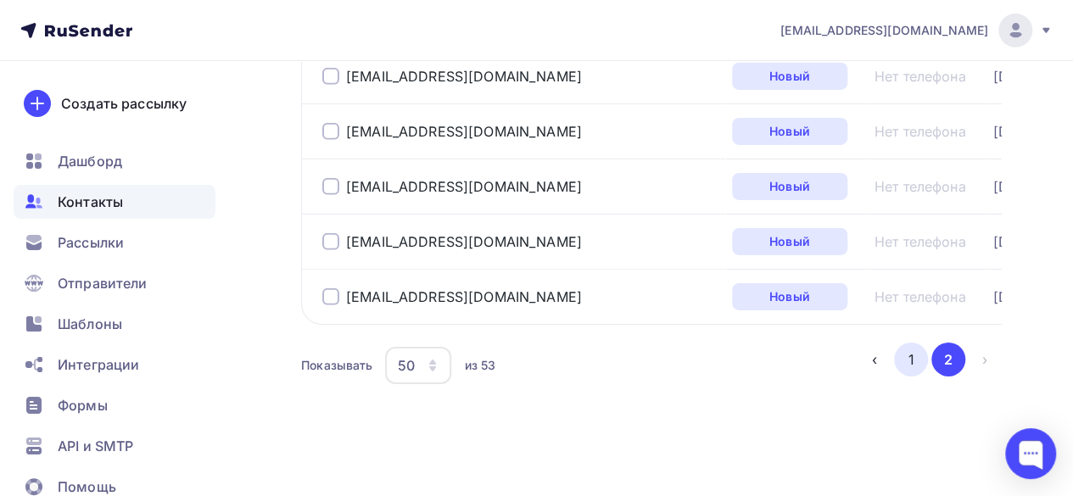
click at [918, 359] on button "1" at bounding box center [911, 360] width 34 height 34
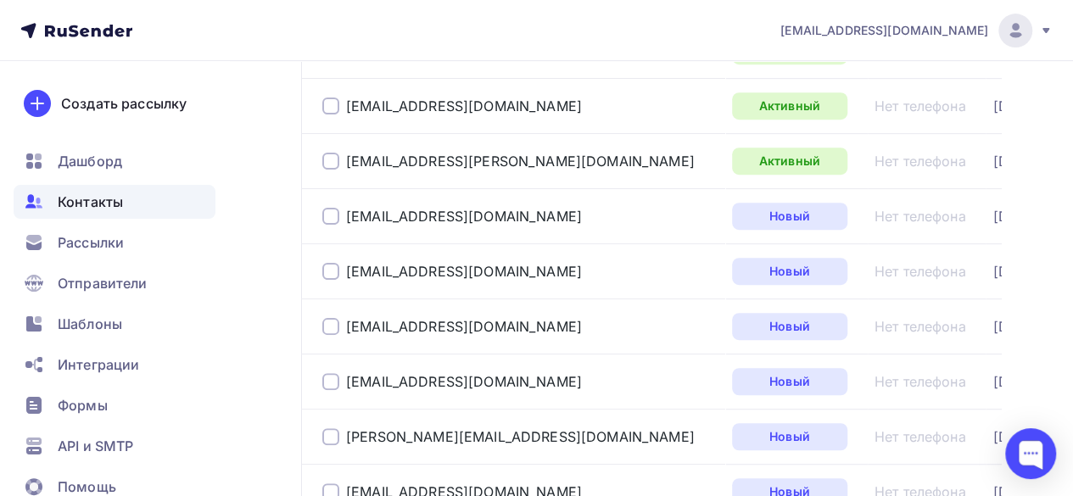
scroll to position [0, 0]
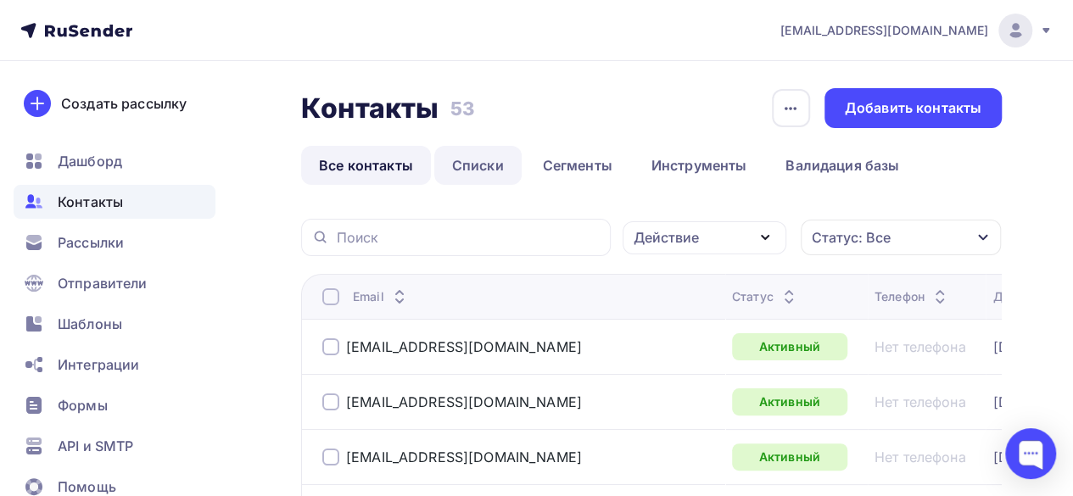
click at [476, 172] on link "Списки" at bounding box center [477, 165] width 87 height 39
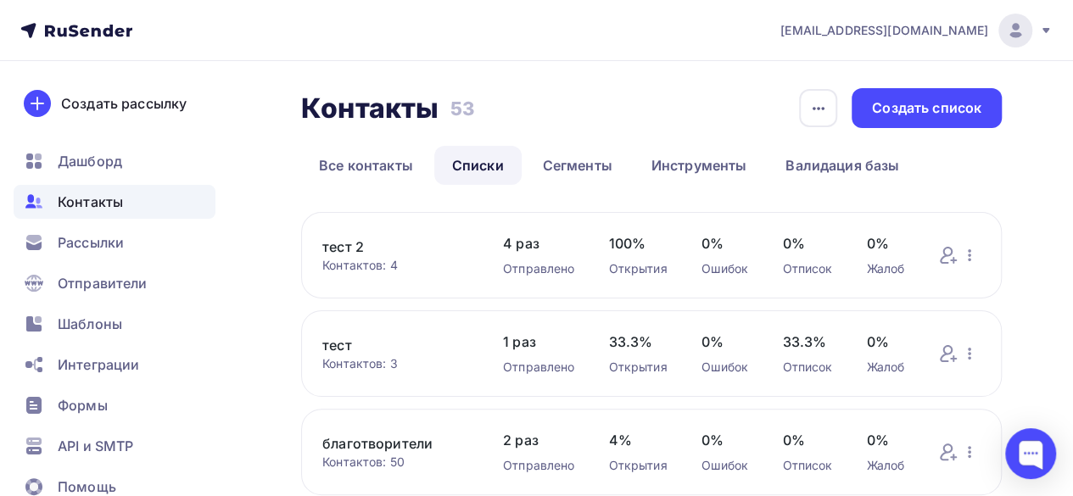
scroll to position [85, 0]
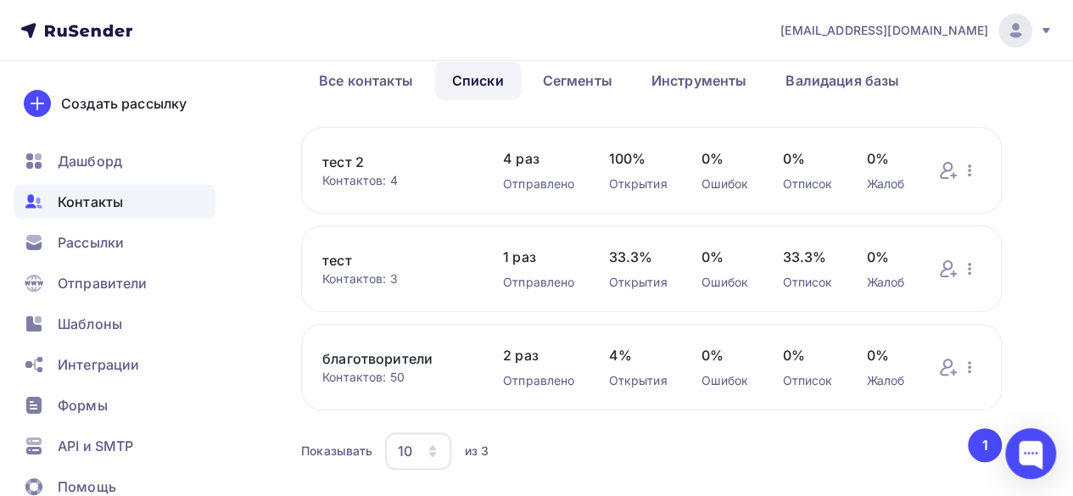
click at [383, 363] on link "благотворители" at bounding box center [395, 359] width 147 height 20
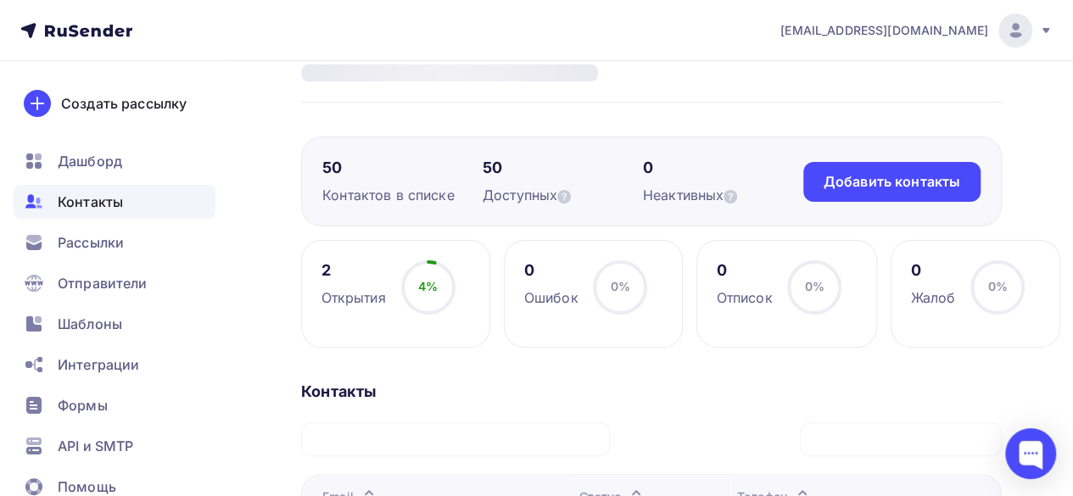
scroll to position [339, 0]
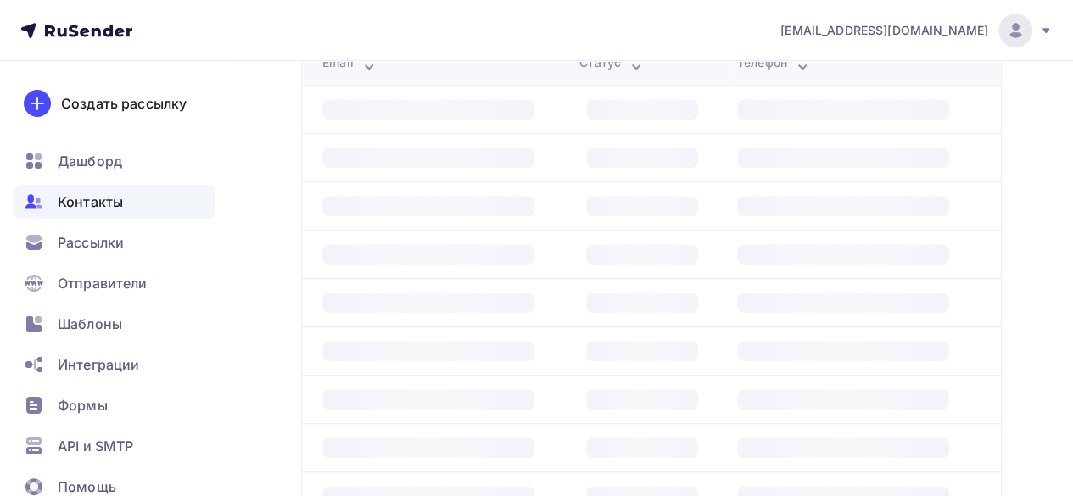
scroll to position [339, 0]
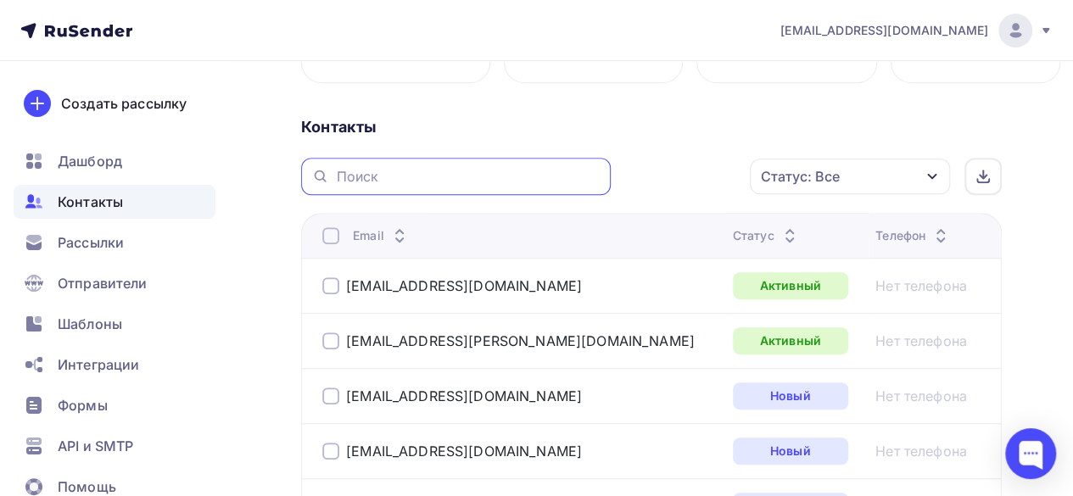
click at [423, 177] on input "text" at bounding box center [468, 176] width 265 height 19
type input "mcron"
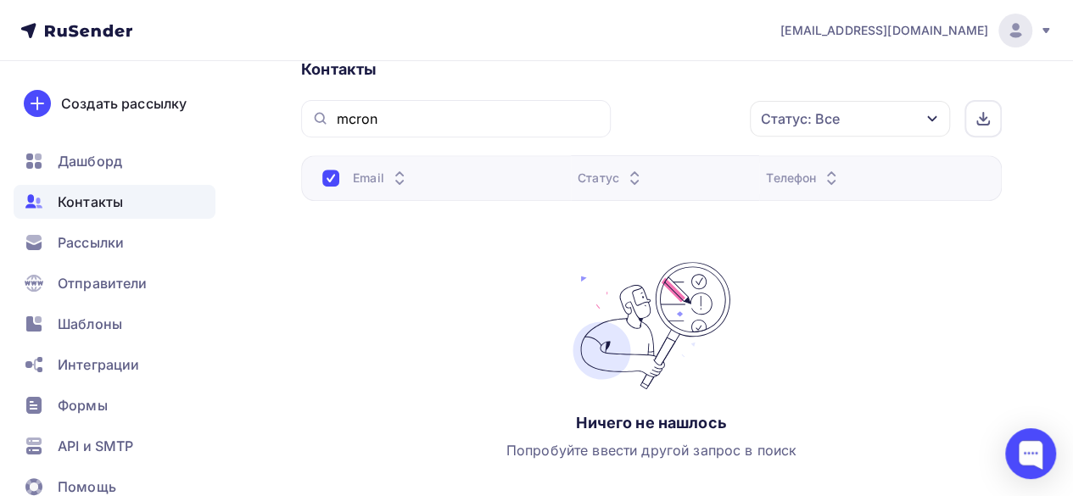
scroll to position [302, 0]
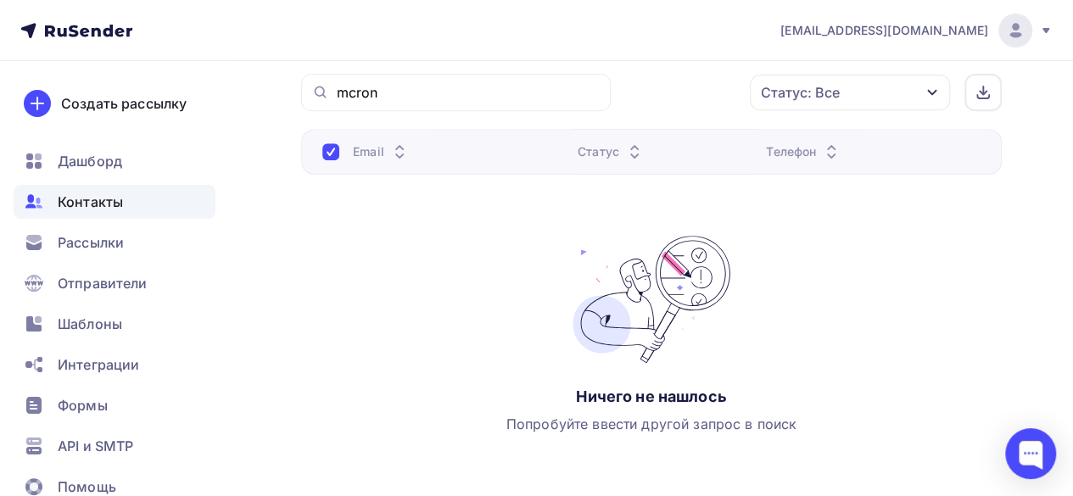
click at [336, 149] on div at bounding box center [330, 151] width 17 height 17
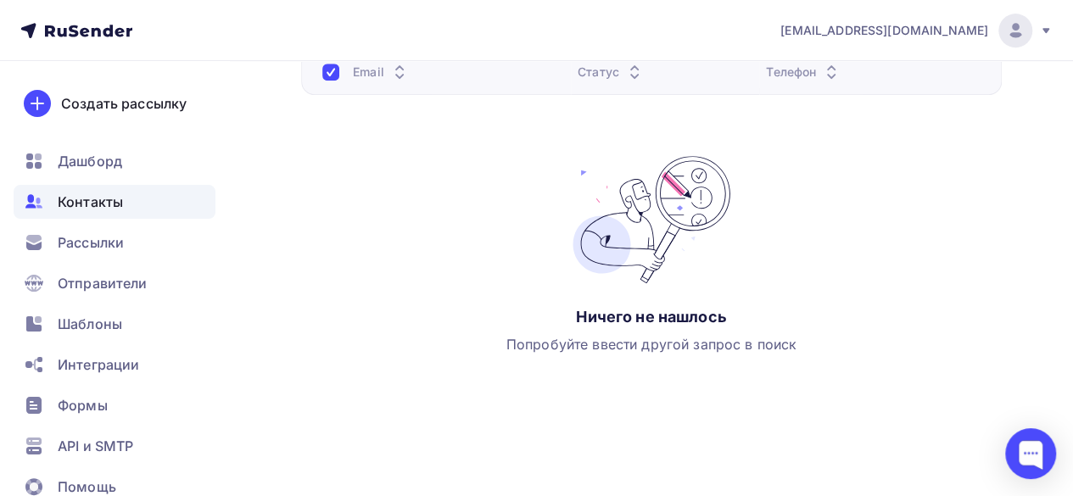
scroll to position [0, 0]
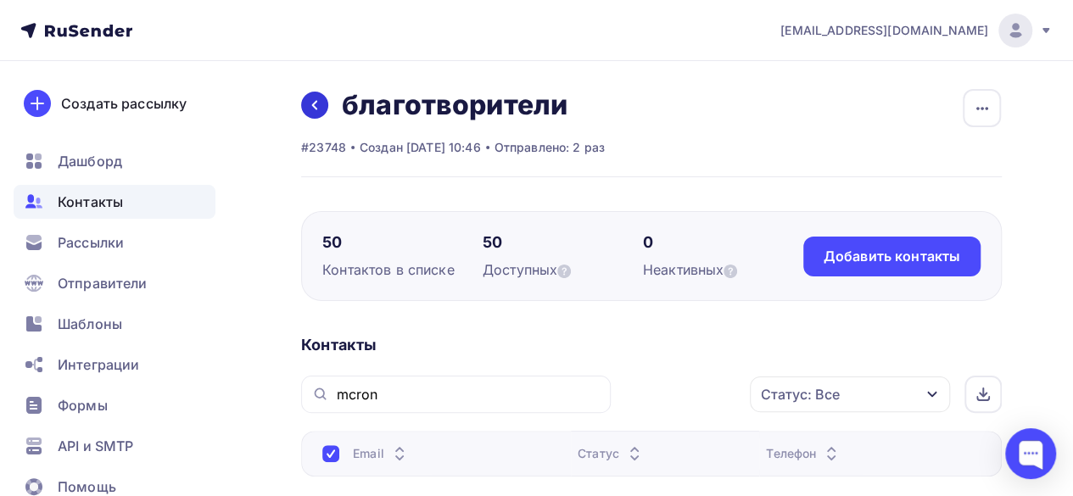
click at [304, 98] on link at bounding box center [314, 105] width 27 height 27
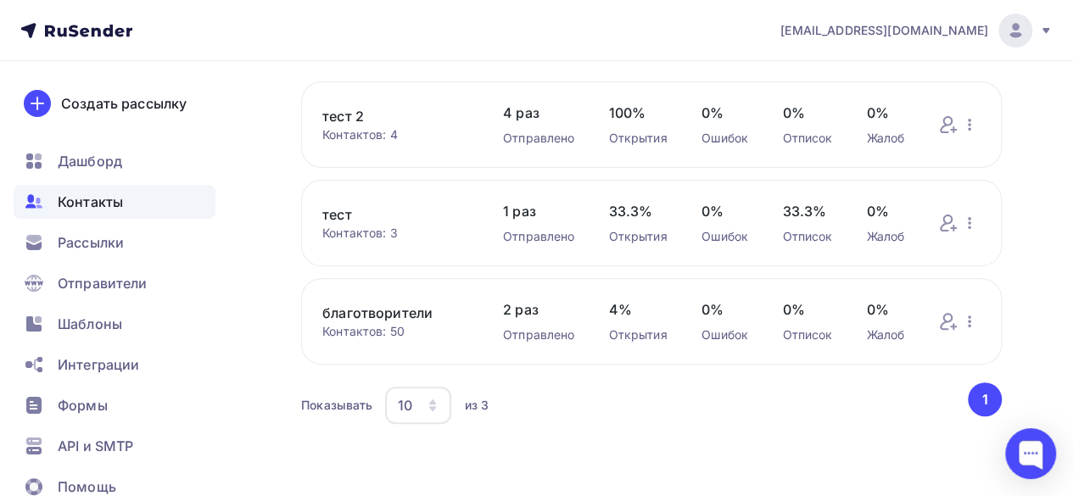
scroll to position [132, 0]
click at [329, 317] on link "благотворители" at bounding box center [395, 313] width 147 height 20
